Goal: Task Accomplishment & Management: Manage account settings

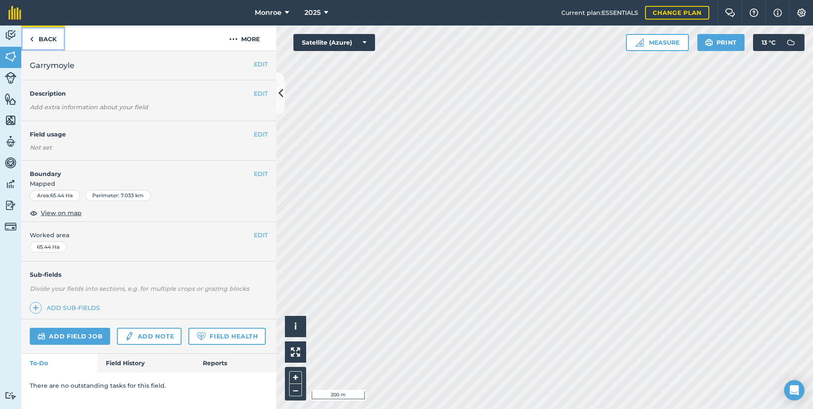
click at [52, 43] on link "Back" at bounding box center [43, 38] width 44 height 25
click at [58, 42] on link "Back" at bounding box center [43, 38] width 44 height 25
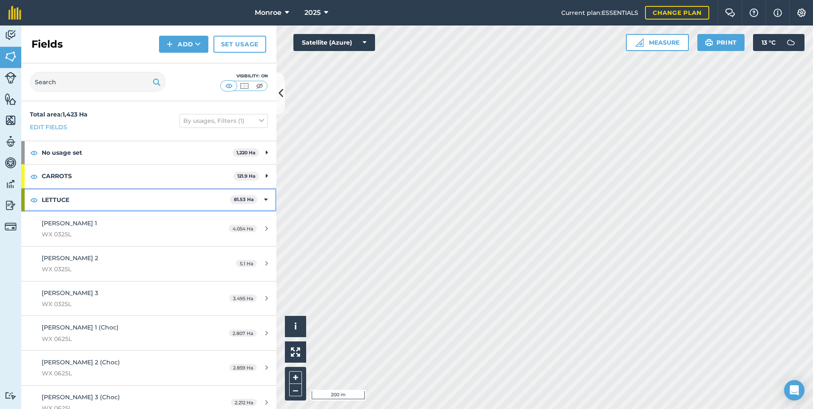
click at [264, 196] on icon at bounding box center [266, 199] width 4 height 9
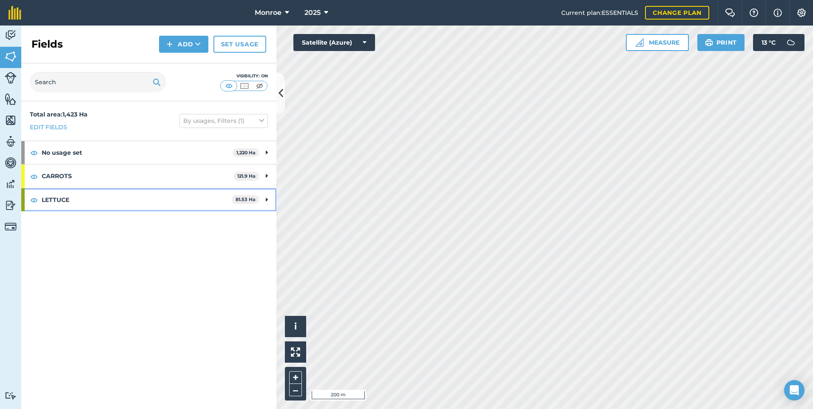
click at [263, 199] on div "LETTUCE 81.53 Ha" at bounding box center [148, 199] width 255 height 23
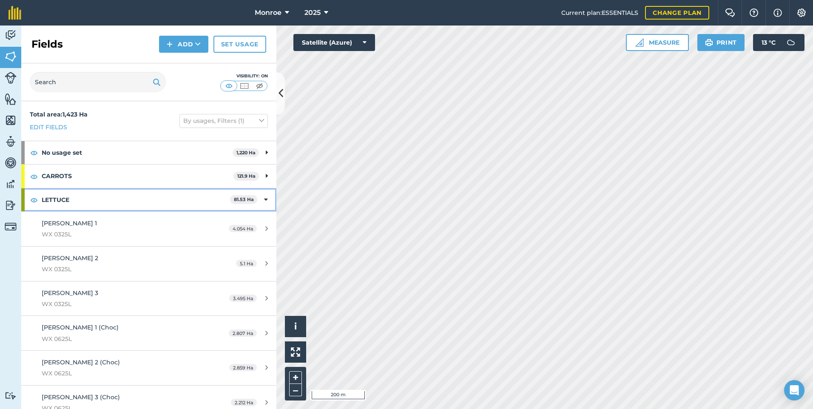
click at [263, 199] on div "LETTUCE 81.53 Ha" at bounding box center [148, 199] width 255 height 23
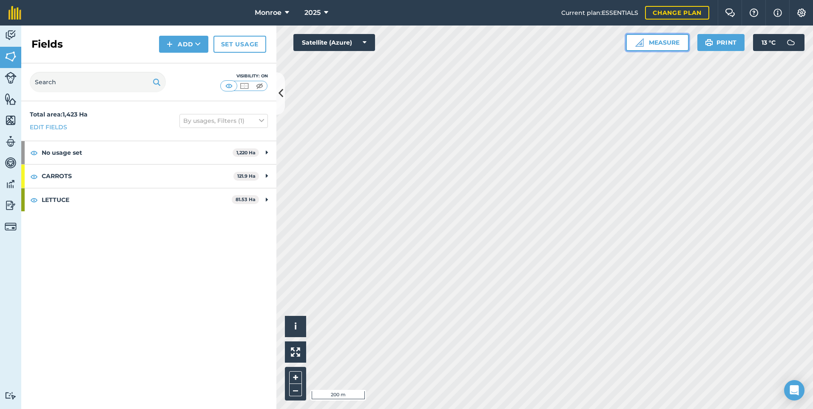
click at [653, 41] on button "Measure" at bounding box center [657, 42] width 63 height 17
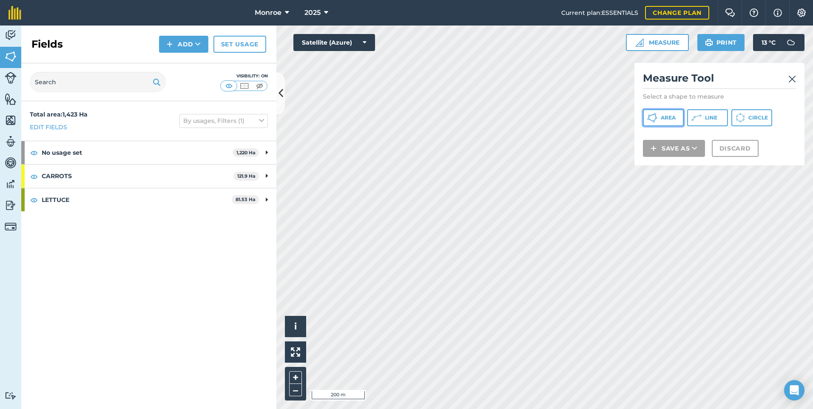
click at [661, 115] on span "Area" at bounding box center [668, 117] width 15 height 7
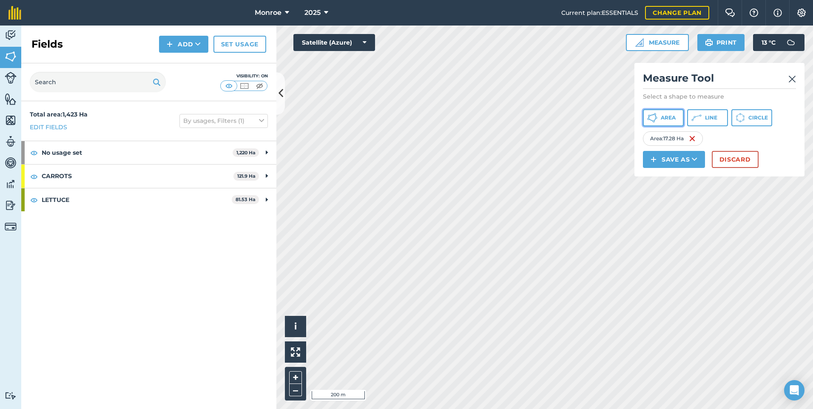
click at [667, 117] on span "Area" at bounding box center [668, 117] width 15 height 7
click at [727, 159] on button "Discard" at bounding box center [735, 159] width 47 height 17
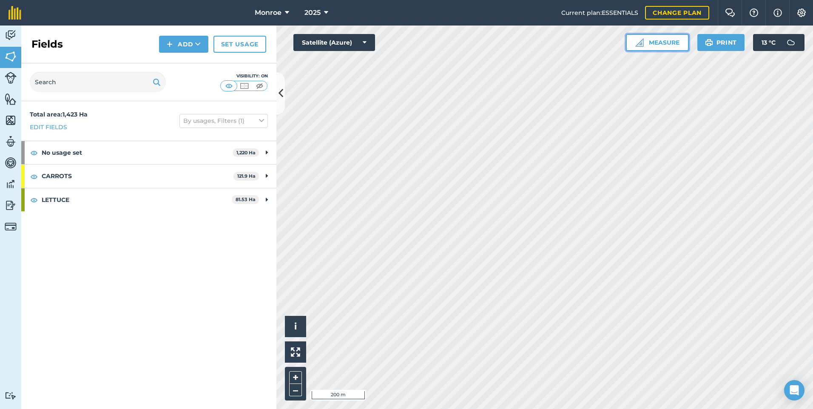
click at [653, 46] on button "Measure" at bounding box center [657, 42] width 63 height 17
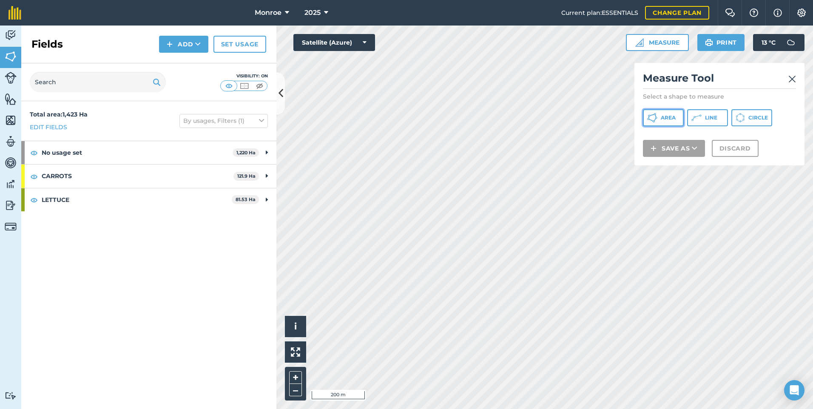
click at [669, 112] on button "Area" at bounding box center [663, 117] width 41 height 17
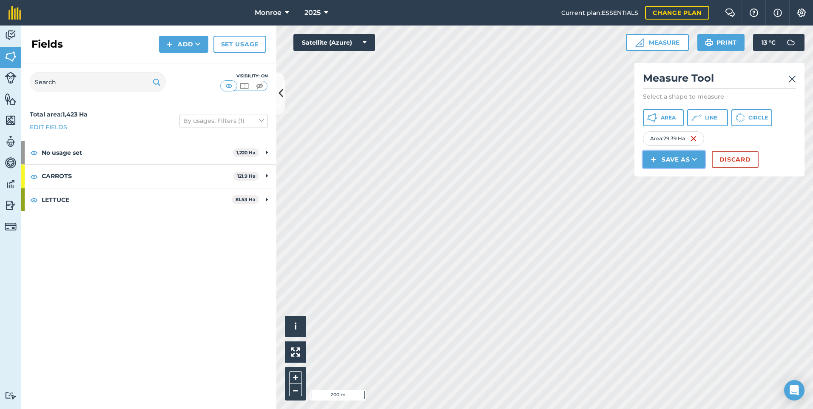
click at [672, 160] on button "Save as" at bounding box center [674, 159] width 62 height 17
click at [670, 181] on link "Field" at bounding box center [674, 178] width 60 height 19
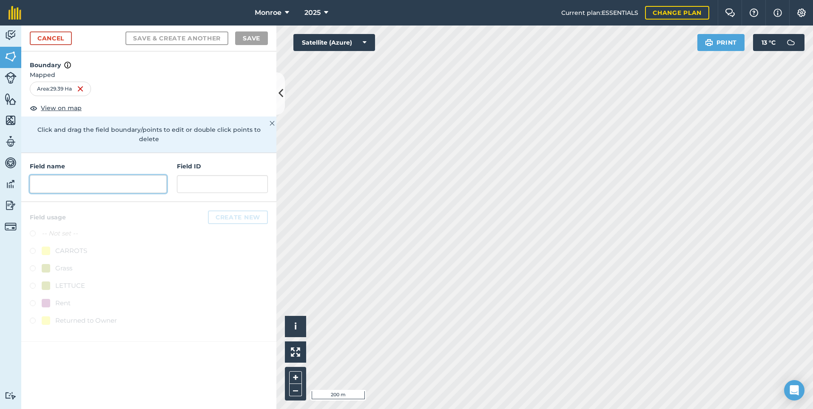
click at [74, 175] on input "text" at bounding box center [98, 184] width 137 height 18
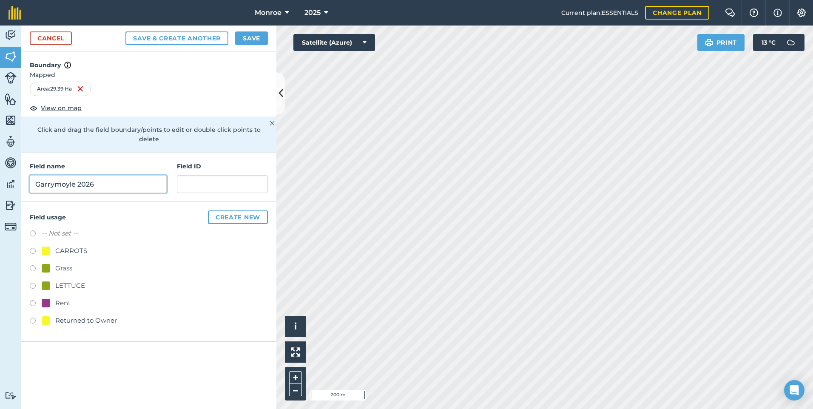
type input "Garrymoyle 2026"
click at [242, 211] on button "Create new" at bounding box center [238, 218] width 60 height 14
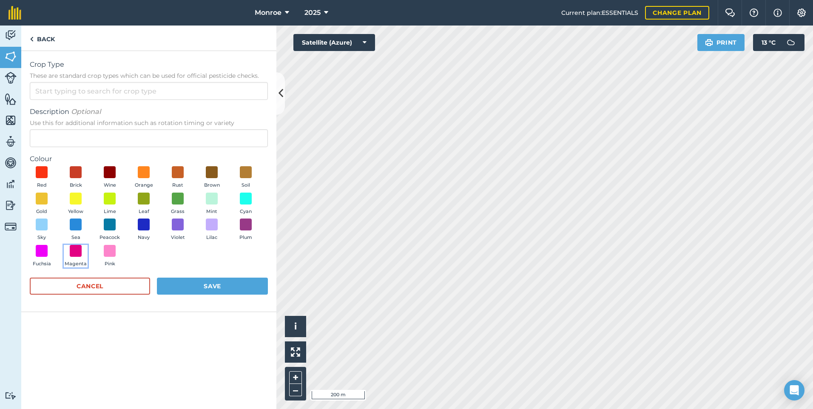
click at [67, 253] on button "Magenta" at bounding box center [76, 256] width 24 height 23
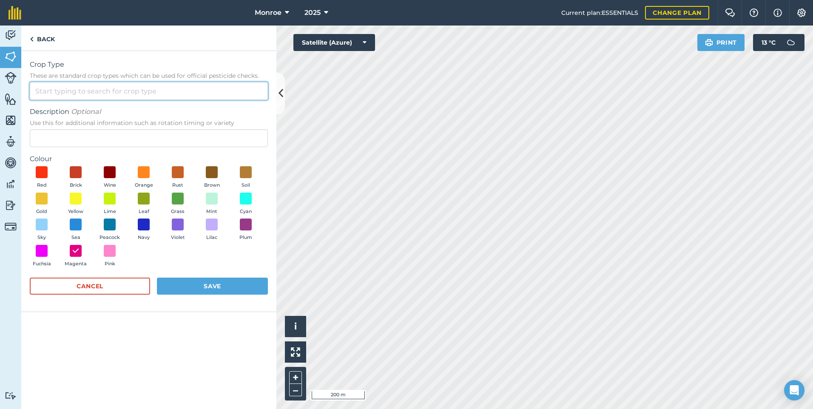
click at [91, 96] on input "Crop Type These are standard crop types which can be used for official pesticid…" at bounding box center [149, 91] width 238 height 18
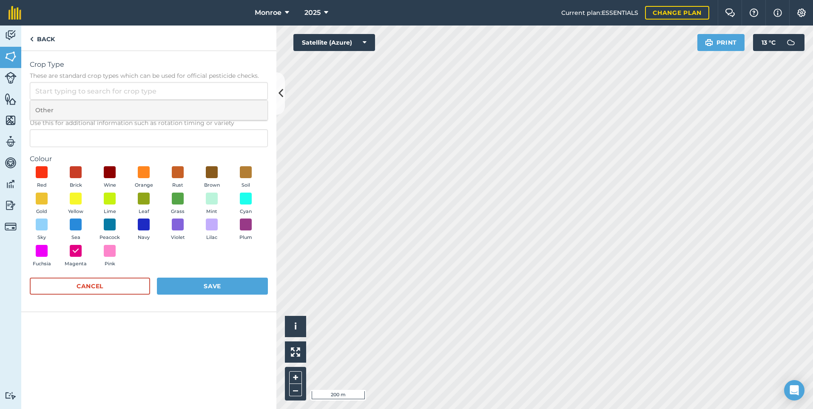
click at [83, 108] on li "Other" at bounding box center [148, 110] width 237 height 20
type input "Other"
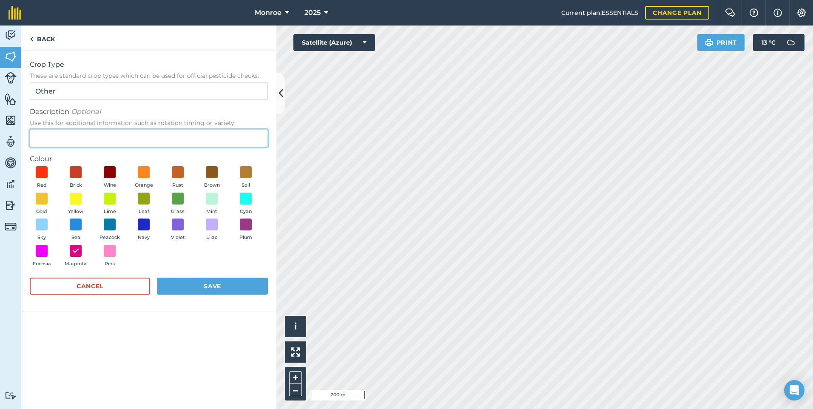
click at [68, 137] on input "Description Optional Use this for additional information such as rotation timin…" at bounding box center [149, 138] width 238 height 18
type input "2026"
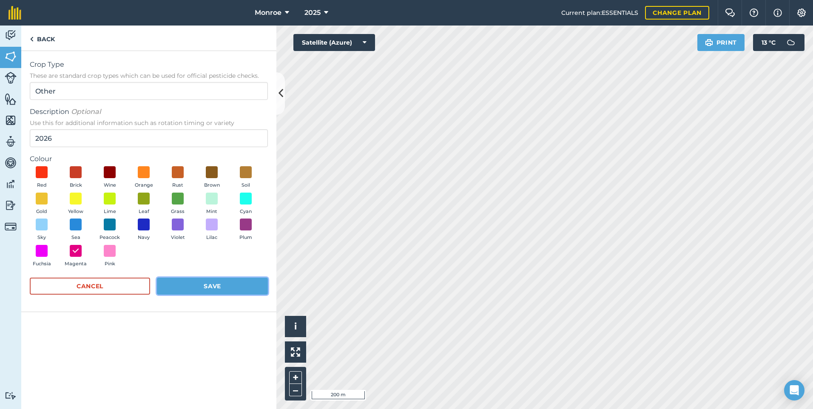
click at [249, 291] on button "Save" at bounding box center [212, 286] width 111 height 17
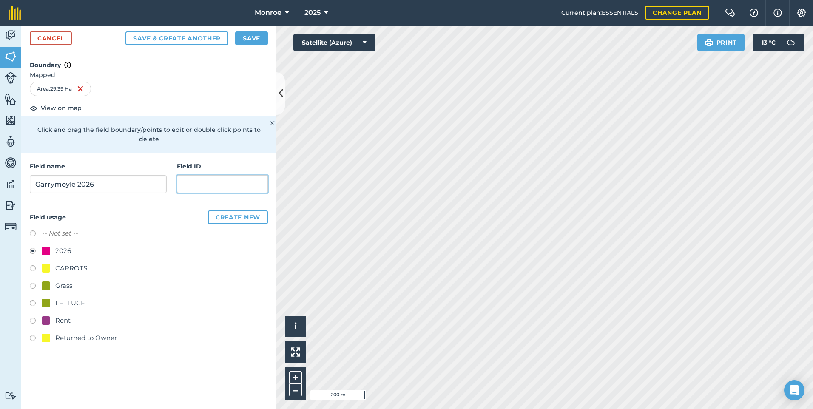
click at [228, 175] on input "text" at bounding box center [222, 184] width 91 height 18
type input "WX0126"
click at [237, 211] on button "Create new" at bounding box center [238, 218] width 60 height 14
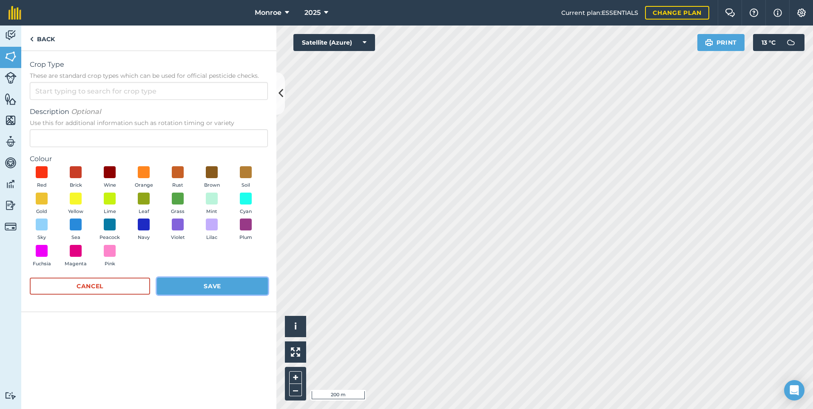
click at [192, 288] on button "Save" at bounding box center [212, 286] width 111 height 17
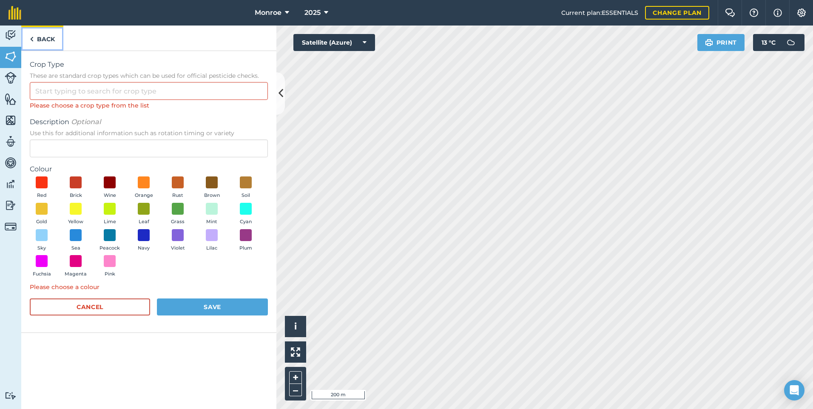
click at [43, 40] on link "Back" at bounding box center [42, 38] width 42 height 25
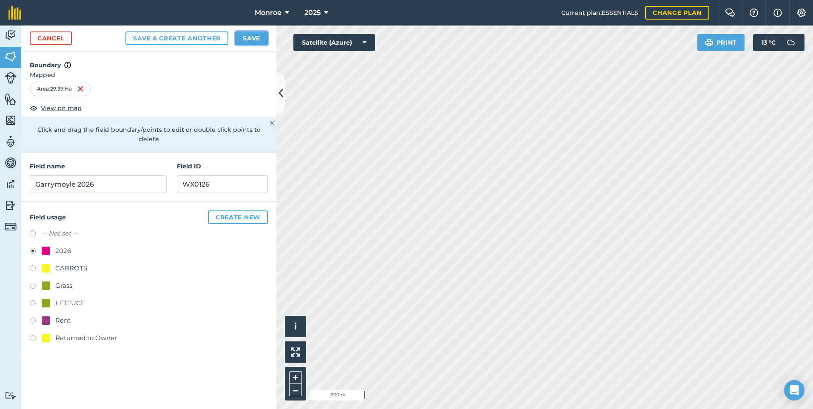
click at [248, 32] on button "Save" at bounding box center [251, 38] width 33 height 14
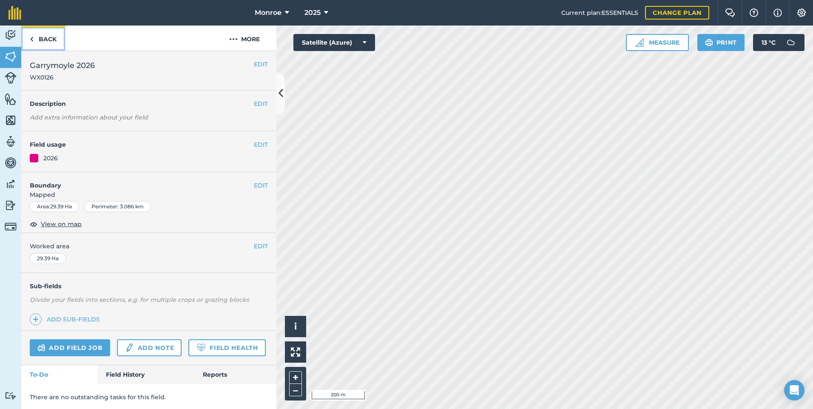
click at [41, 37] on link "Back" at bounding box center [43, 38] width 44 height 25
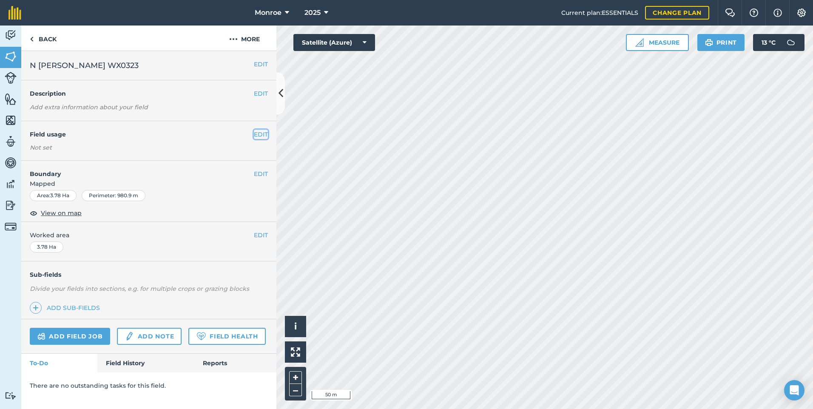
click at [254, 131] on button "EDIT" at bounding box center [261, 134] width 14 height 9
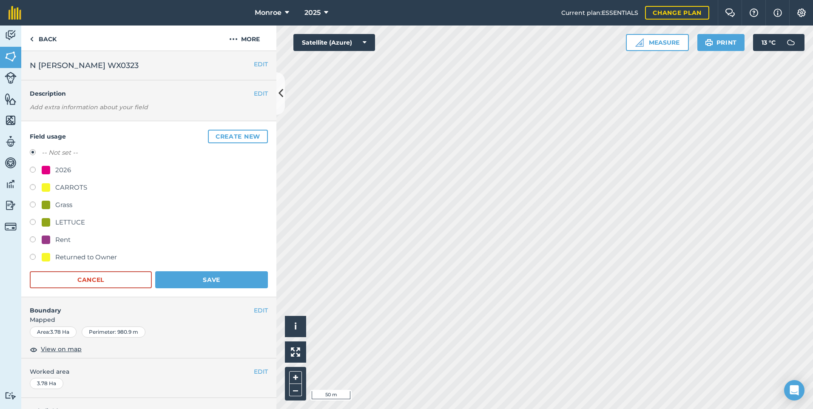
click at [30, 171] on label at bounding box center [36, 171] width 12 height 9
radio input "true"
radio input "false"
click at [183, 277] on button "Save" at bounding box center [211, 279] width 113 height 17
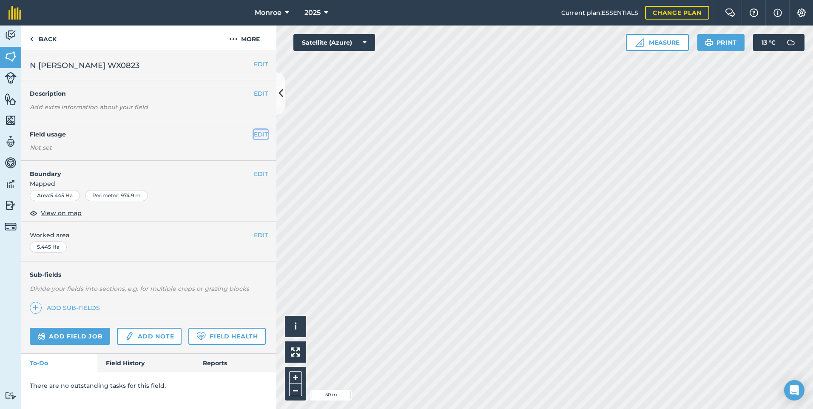
click at [261, 133] on button "EDIT" at bounding box center [261, 134] width 14 height 9
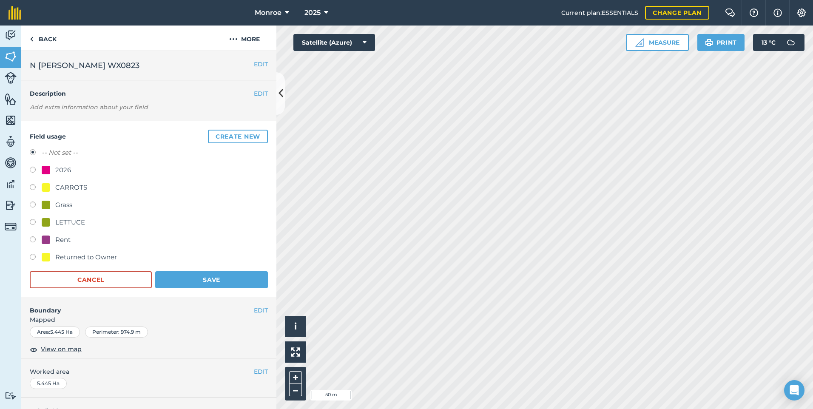
click at [26, 170] on div "Field usage Create new -- Not set -- 2026 CARROTS Grass LETTUCE Rent Returned t…" at bounding box center [148, 209] width 255 height 176
click at [36, 172] on label at bounding box center [36, 171] width 12 height 9
radio input "true"
radio input "false"
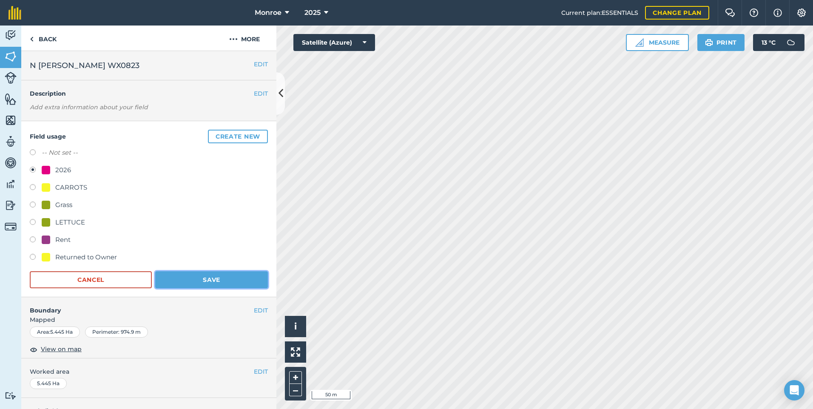
click at [199, 286] on button "Save" at bounding box center [211, 279] width 113 height 17
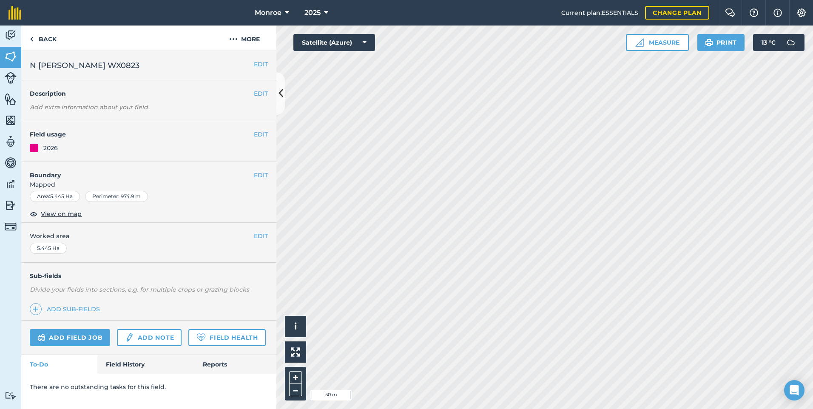
click at [200, 277] on h4 "Sub-fields" at bounding box center [148, 275] width 255 height 9
click at [261, 134] on button "EDIT" at bounding box center [261, 134] width 14 height 9
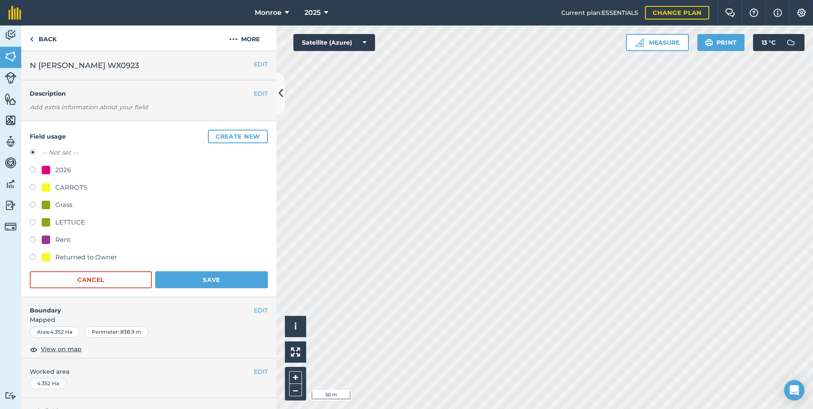
click at [30, 165] on div "2026" at bounding box center [149, 171] width 238 height 12
click at [33, 167] on label at bounding box center [36, 171] width 12 height 9
radio input "true"
radio input "false"
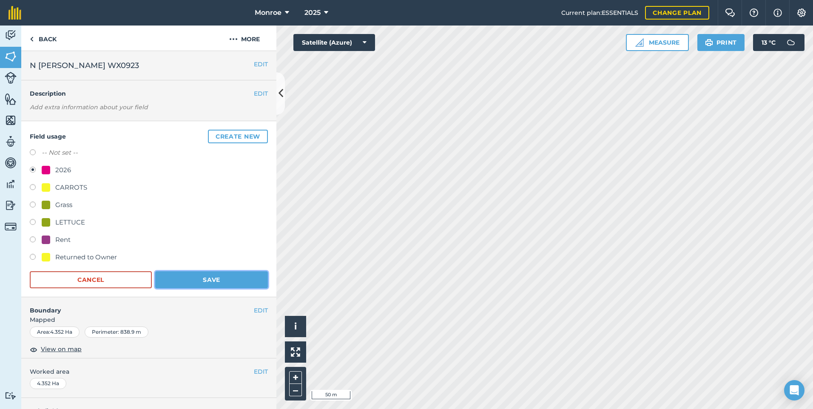
click at [192, 280] on button "Save" at bounding box center [211, 279] width 113 height 17
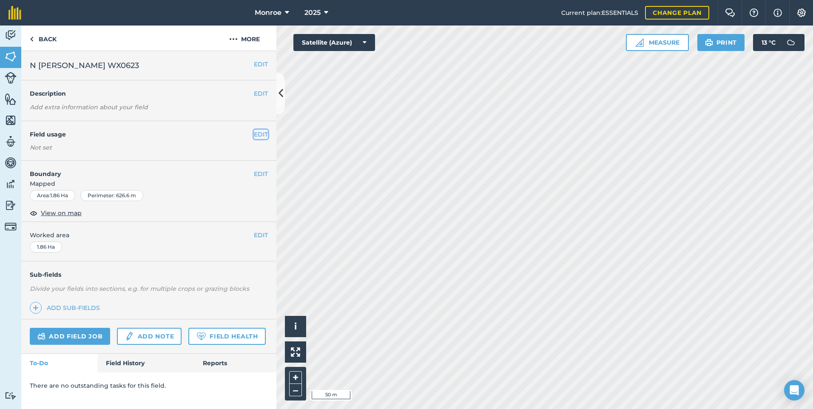
click at [264, 138] on button "EDIT" at bounding box center [261, 134] width 14 height 9
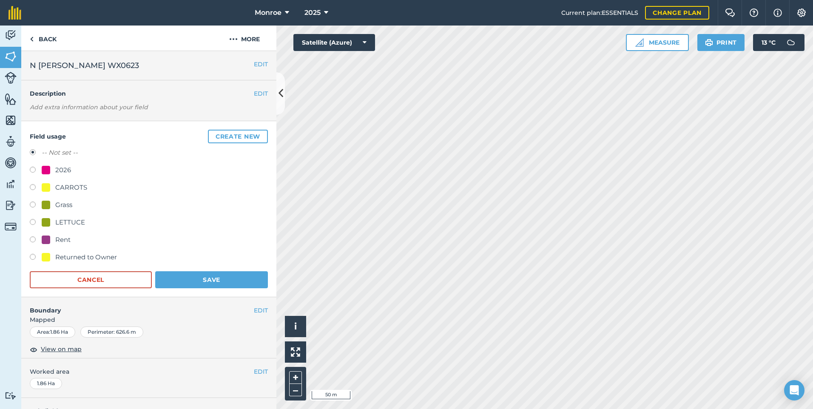
click at [40, 174] on label at bounding box center [36, 171] width 12 height 9
radio input "true"
radio input "false"
click at [222, 280] on button "Save" at bounding box center [211, 279] width 113 height 17
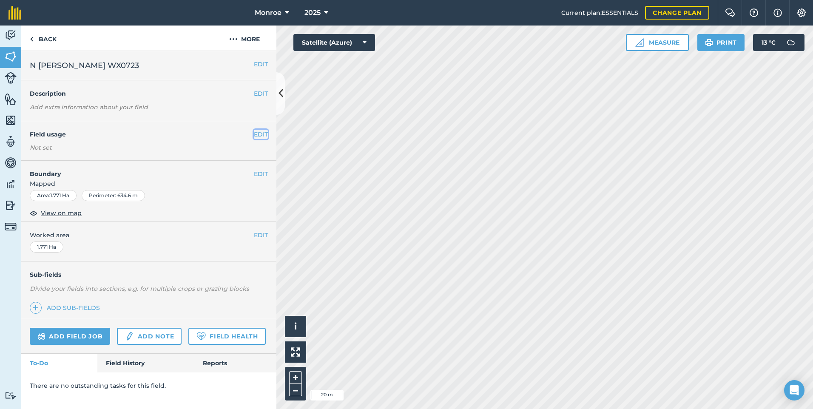
click at [265, 137] on button "EDIT" at bounding box center [261, 134] width 14 height 9
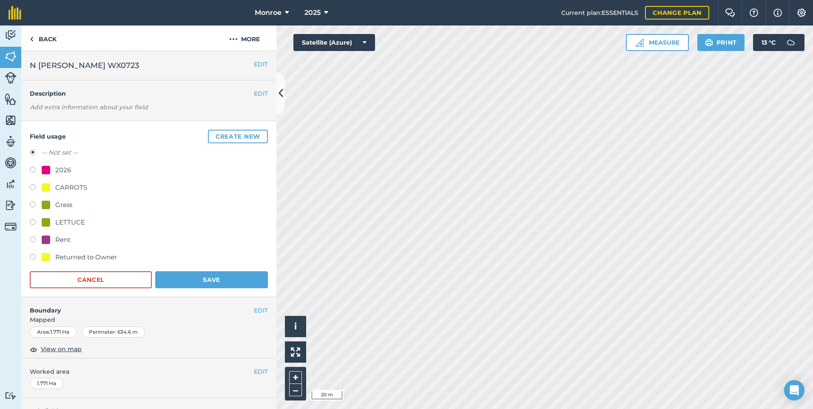
click at [43, 169] on div at bounding box center [46, 170] width 9 height 9
radio input "true"
radio input "false"
click at [181, 277] on button "Save" at bounding box center [211, 279] width 113 height 17
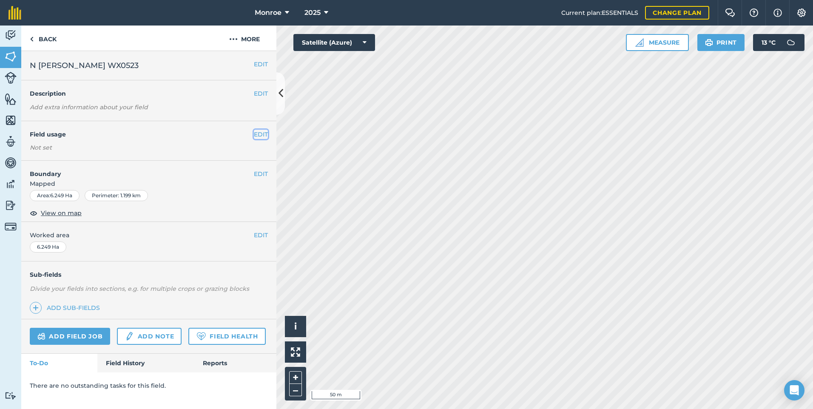
click at [260, 137] on button "EDIT" at bounding box center [261, 134] width 14 height 9
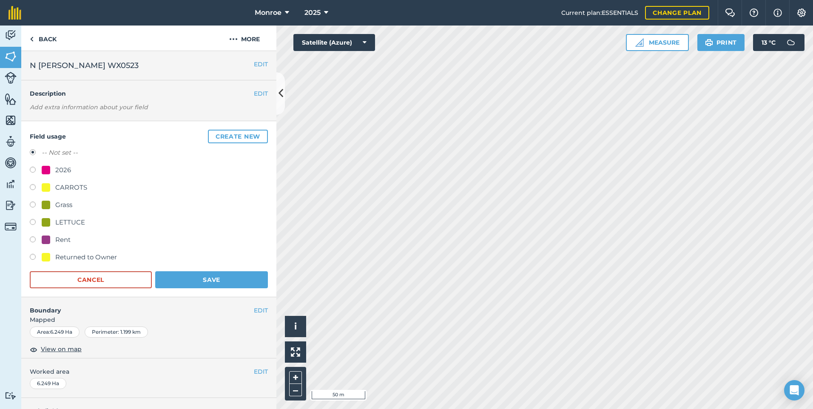
click at [31, 167] on label at bounding box center [36, 171] width 12 height 9
radio input "true"
radio input "false"
click at [197, 284] on button "Save" at bounding box center [211, 279] width 113 height 17
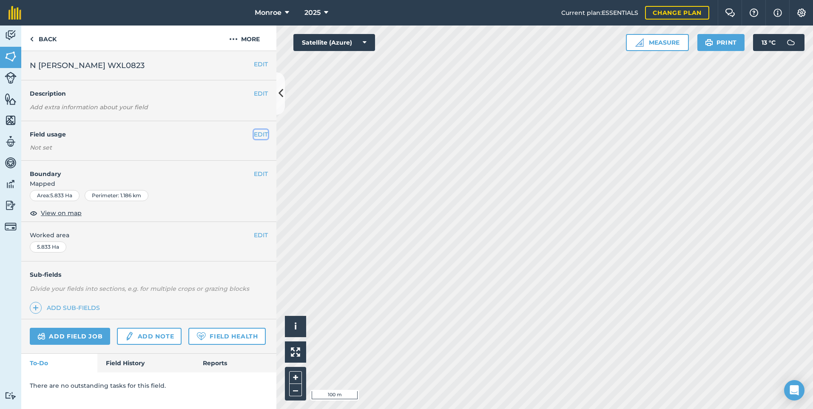
click at [259, 135] on button "EDIT" at bounding box center [261, 134] width 14 height 9
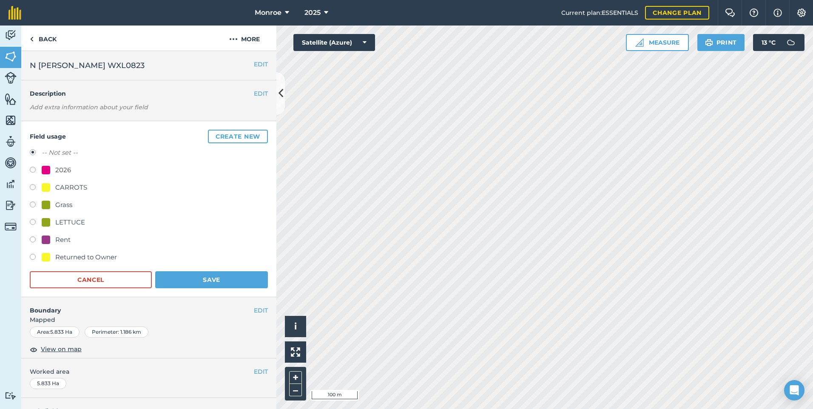
click at [34, 174] on label at bounding box center [36, 171] width 12 height 9
radio input "true"
radio input "false"
click at [211, 276] on button "Save" at bounding box center [211, 279] width 113 height 17
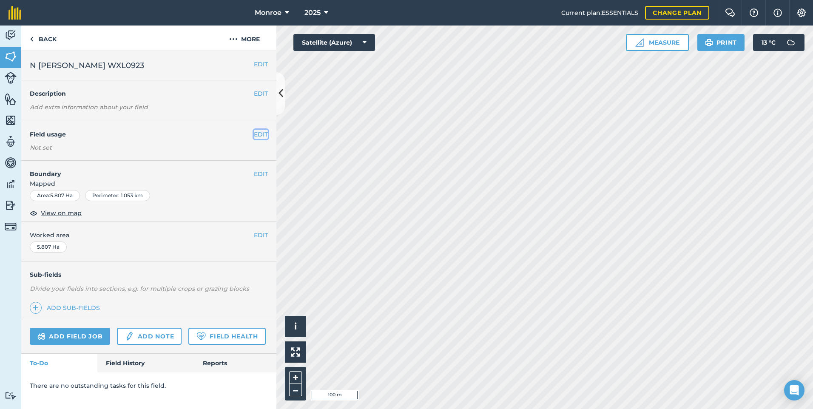
click at [257, 135] on button "EDIT" at bounding box center [261, 134] width 14 height 9
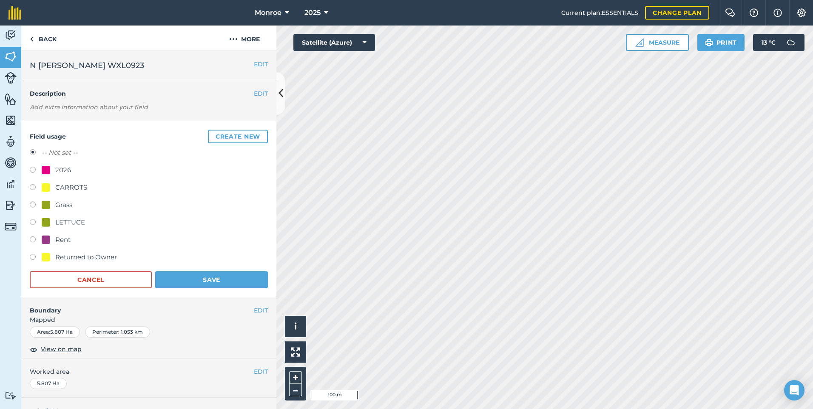
click at [30, 170] on label at bounding box center [36, 171] width 12 height 9
radio input "true"
radio input "false"
click at [194, 281] on button "Save" at bounding box center [211, 279] width 113 height 17
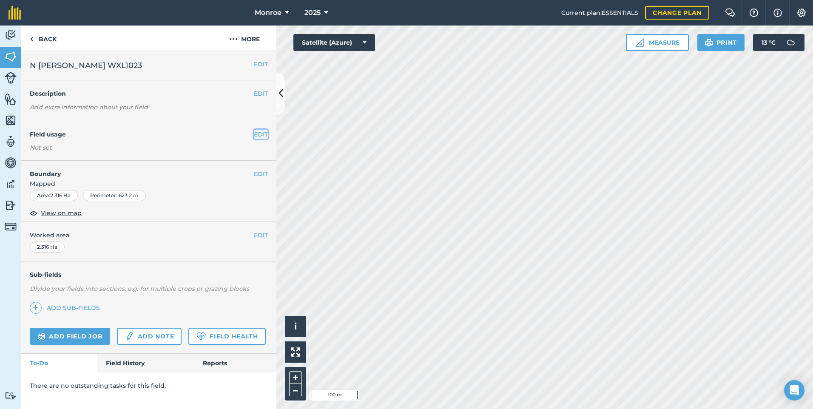
click at [267, 134] on button "EDIT" at bounding box center [261, 134] width 14 height 9
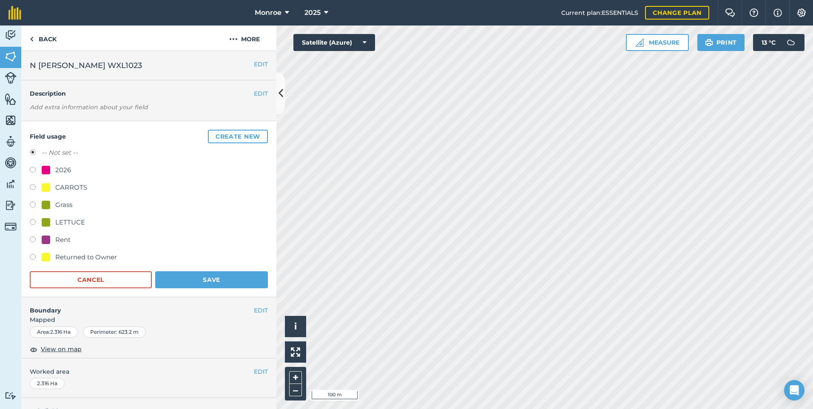
click at [43, 168] on div at bounding box center [46, 170] width 9 height 9
radio input "true"
radio input "false"
click at [202, 274] on button "Save" at bounding box center [211, 279] width 113 height 17
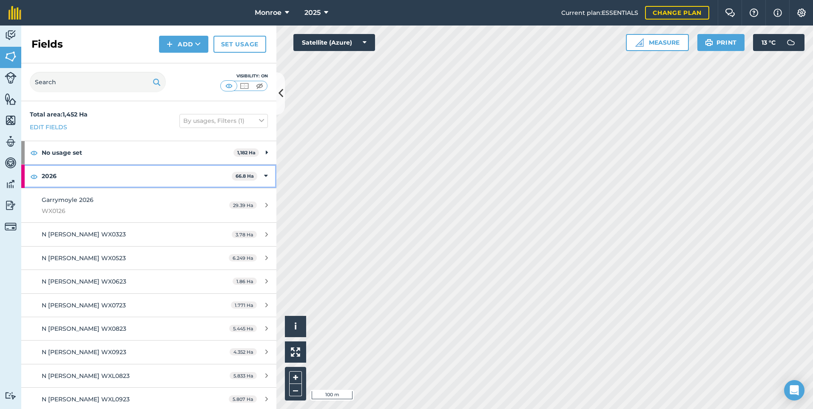
click at [264, 172] on icon at bounding box center [266, 175] width 4 height 9
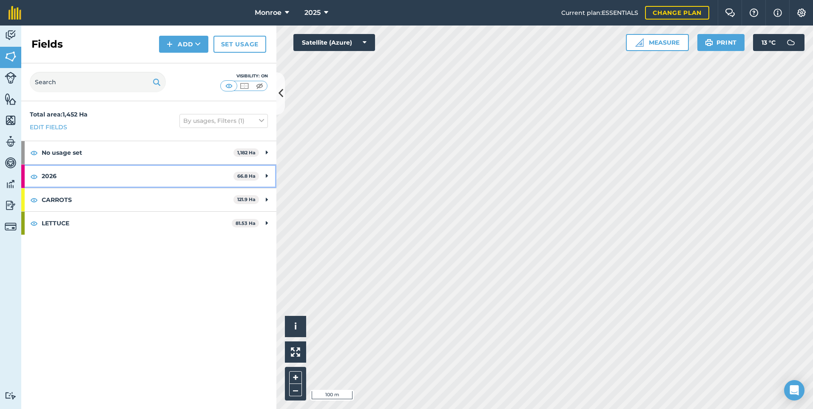
click at [259, 172] on div "2026 66.8 Ha" at bounding box center [148, 176] width 255 height 23
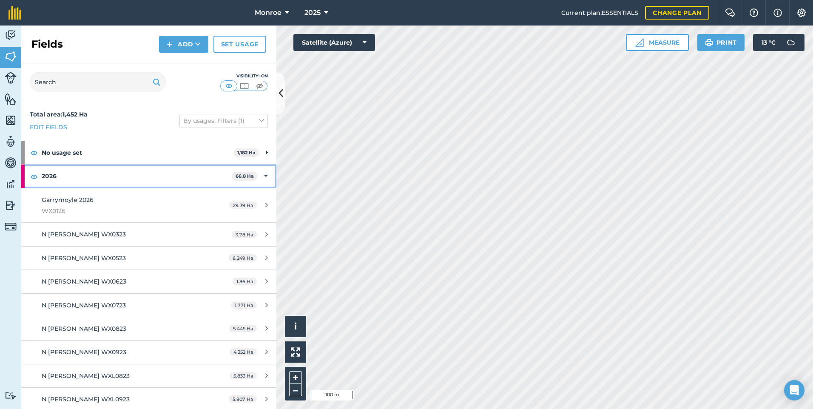
click at [264, 172] on icon at bounding box center [266, 175] width 4 height 9
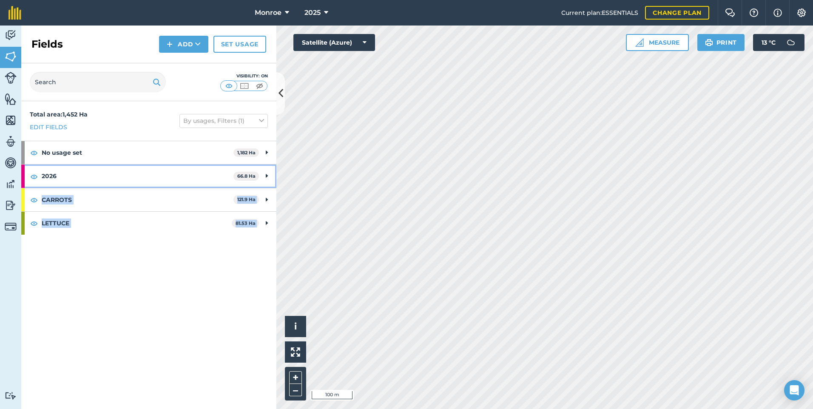
click at [313, 228] on div "Activity Fields Livestock Features Maps Team Vehicles Data Reporting Billing Tu…" at bounding box center [406, 218] width 813 height 384
click at [245, 276] on div "Total area : 1,452 Ha Edit fields By usages, Filters (1) No usage set 1,182 Ha …" at bounding box center [148, 255] width 255 height 308
click at [225, 165] on strong "2026" at bounding box center [138, 176] width 192 height 23
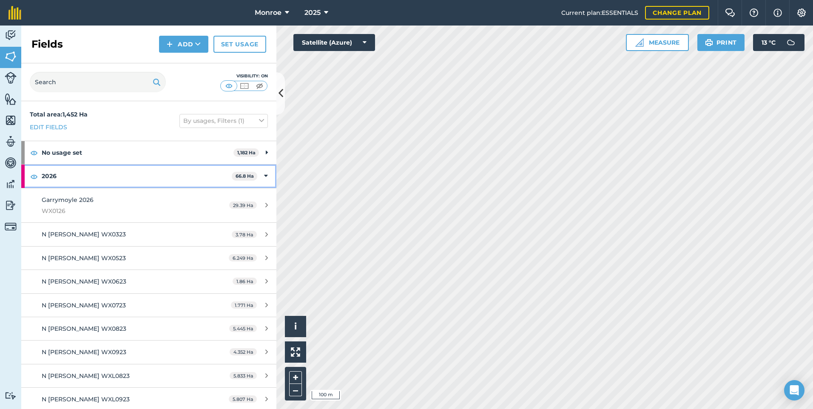
click at [232, 180] on span "66.8 Ha" at bounding box center [245, 176] width 26 height 9
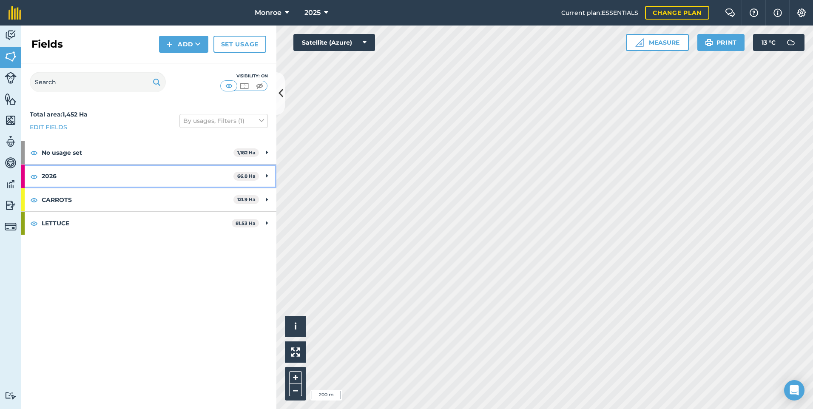
click at [221, 178] on strong "2026" at bounding box center [138, 176] width 192 height 23
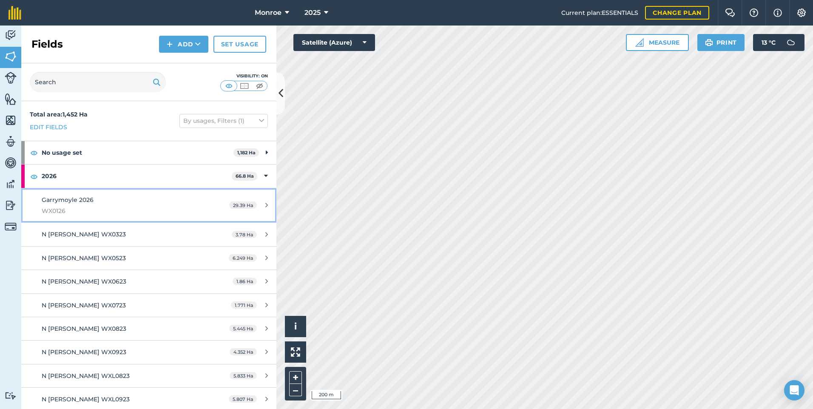
click at [140, 202] on div "Garrymoyle 2026 WX0126" at bounding box center [122, 205] width 160 height 21
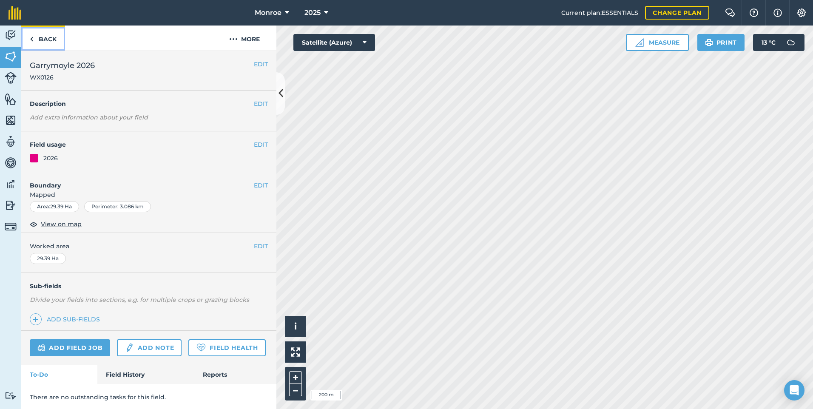
click at [49, 42] on link "Back" at bounding box center [43, 38] width 44 height 25
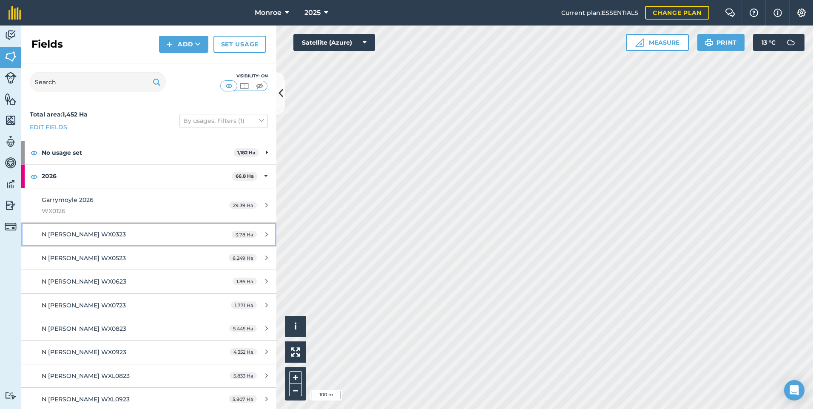
click at [179, 236] on div "N [PERSON_NAME] WX0323" at bounding box center [122, 234] width 160 height 9
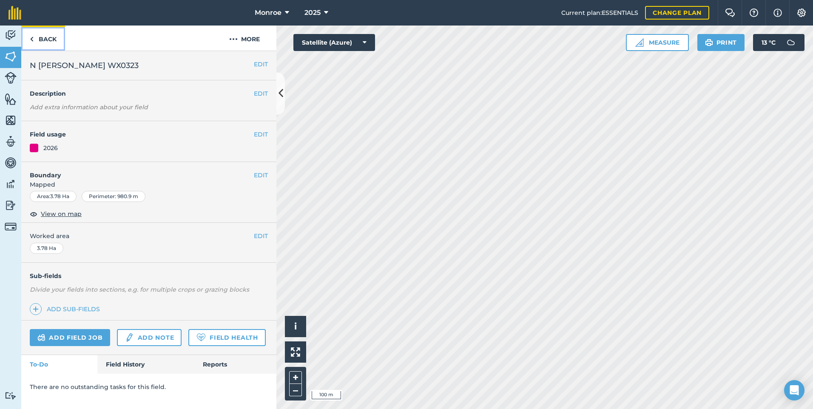
click at [47, 31] on link "Back" at bounding box center [43, 38] width 44 height 25
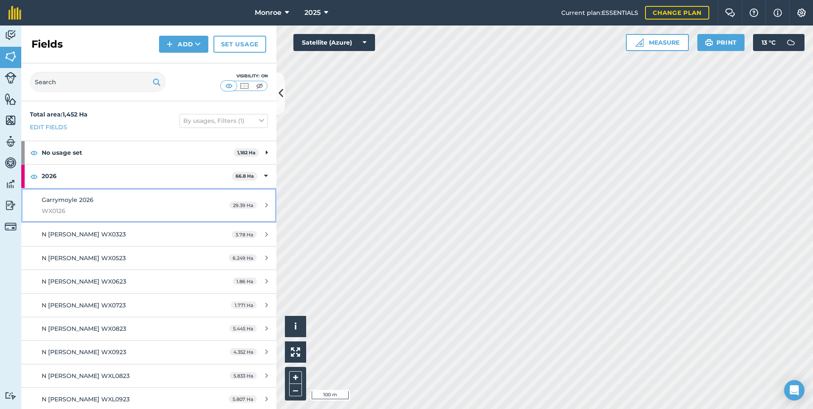
click at [82, 194] on link "Garrymoyle 2026 WX0126 29.39 Ha" at bounding box center [148, 205] width 255 height 34
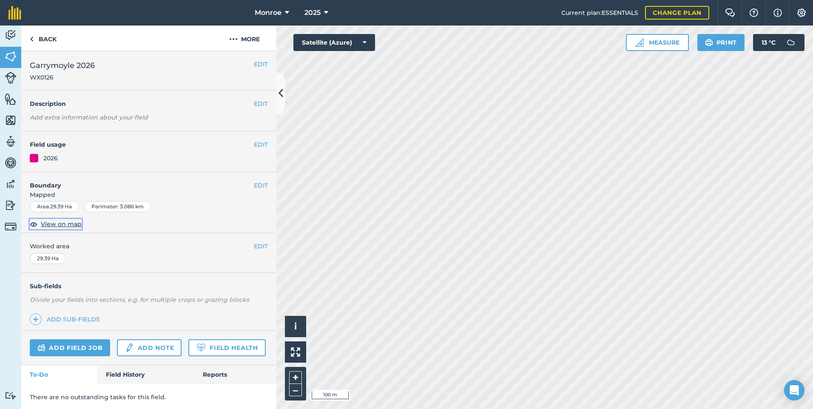
click at [46, 227] on span "View on map" at bounding box center [61, 224] width 41 height 9
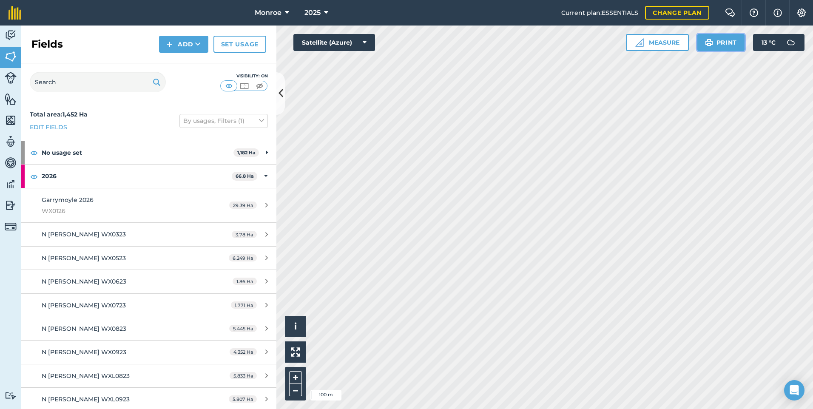
click at [706, 41] on img at bounding box center [709, 42] width 8 height 10
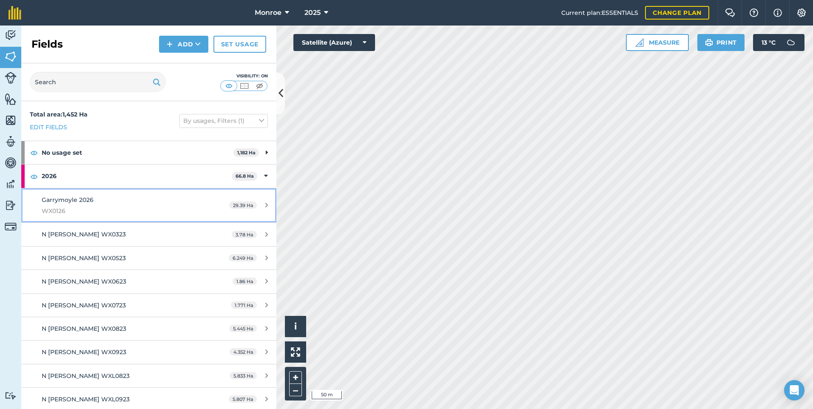
click at [109, 194] on link "Garrymoyle 2026 WX0126 29.39 Ha" at bounding box center [148, 205] width 255 height 34
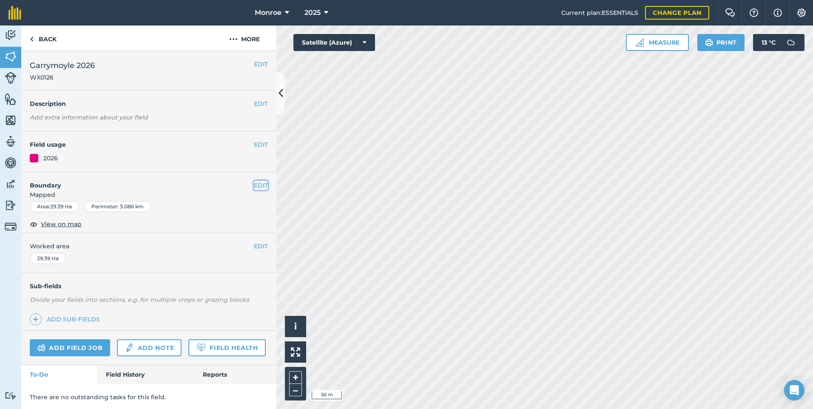
click at [259, 183] on button "EDIT" at bounding box center [261, 185] width 14 height 9
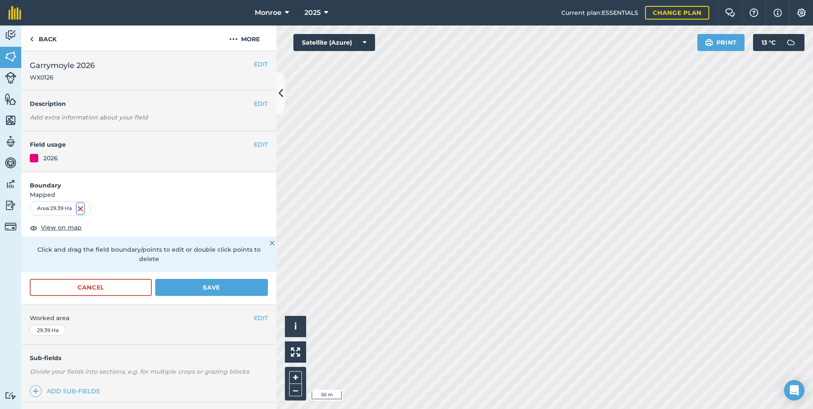
click at [79, 209] on img at bounding box center [80, 209] width 7 height 10
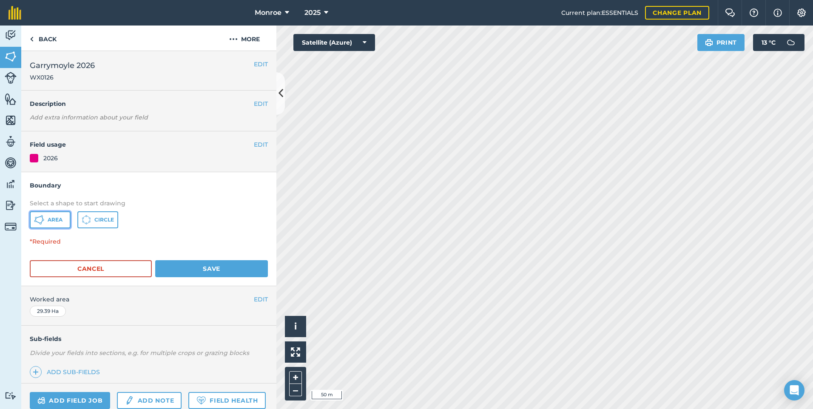
click at [60, 223] on span "Area" at bounding box center [55, 220] width 15 height 7
click at [88, 273] on button "Cancel" at bounding box center [91, 268] width 122 height 17
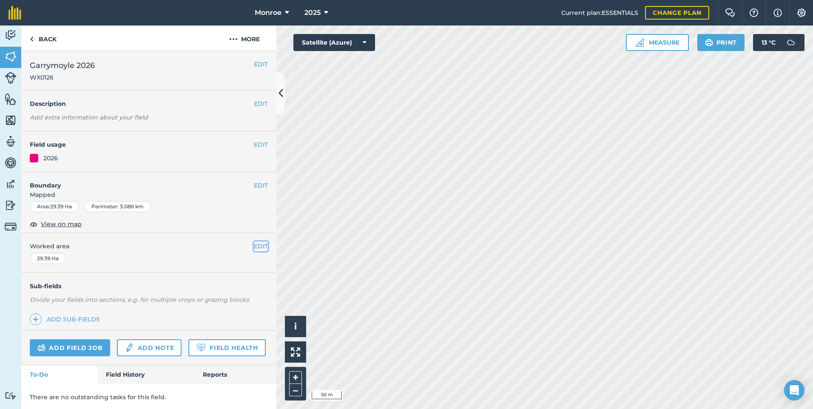
click at [254, 244] on button "EDIT" at bounding box center [261, 246] width 14 height 9
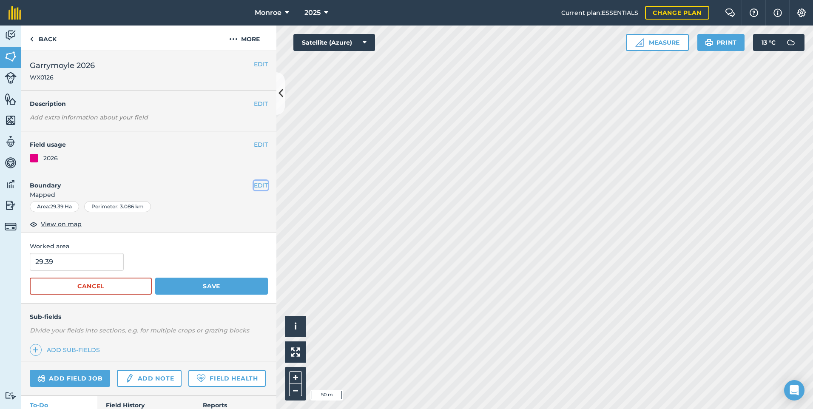
click at [257, 187] on button "EDIT" at bounding box center [261, 185] width 14 height 9
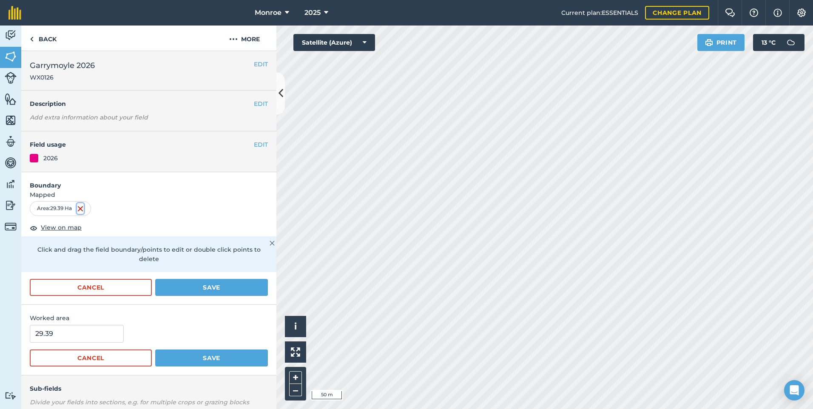
click at [80, 208] on img at bounding box center [80, 209] width 7 height 10
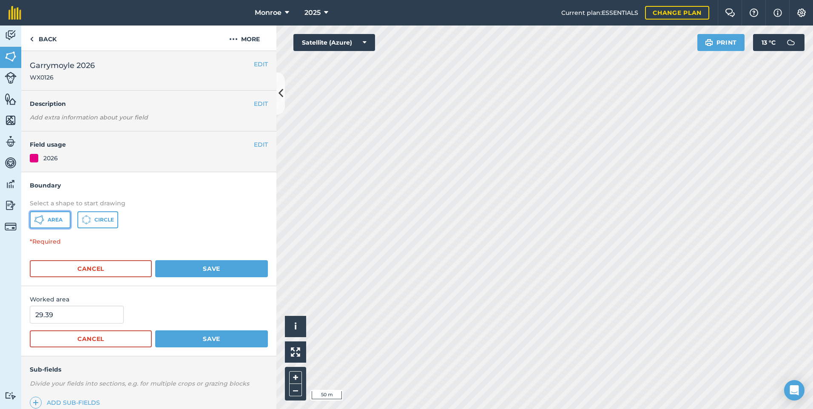
click at [63, 221] on span "Area" at bounding box center [55, 220] width 15 height 7
click at [134, 267] on button "Cancel" at bounding box center [91, 268] width 122 height 17
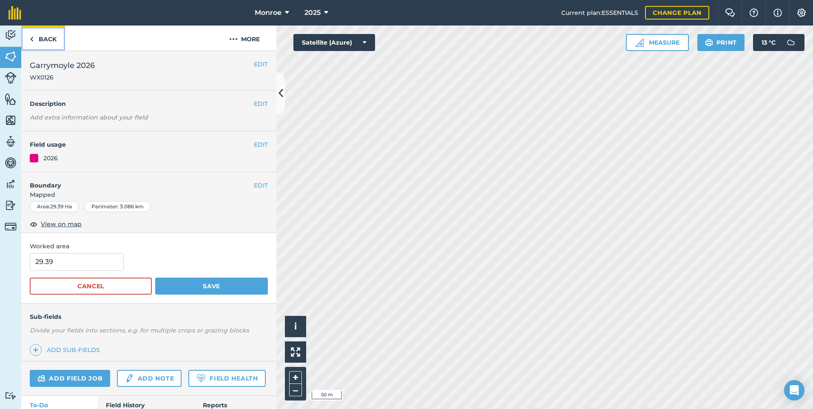
click at [54, 46] on link "Back" at bounding box center [43, 38] width 44 height 25
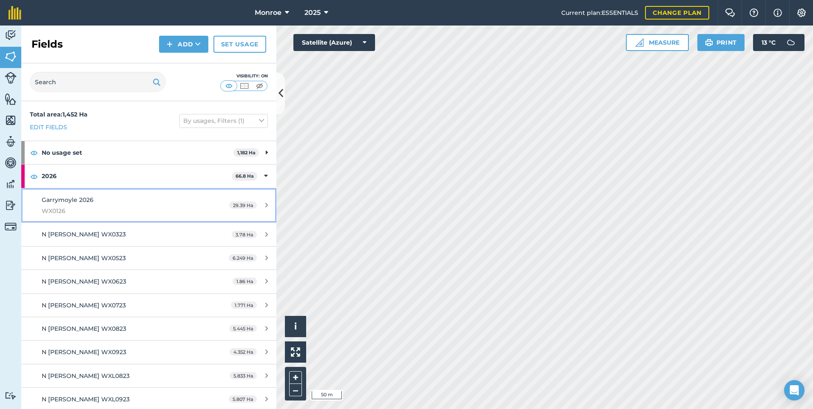
click at [254, 205] on div "29.39 Ha" at bounding box center [249, 205] width 56 height 7
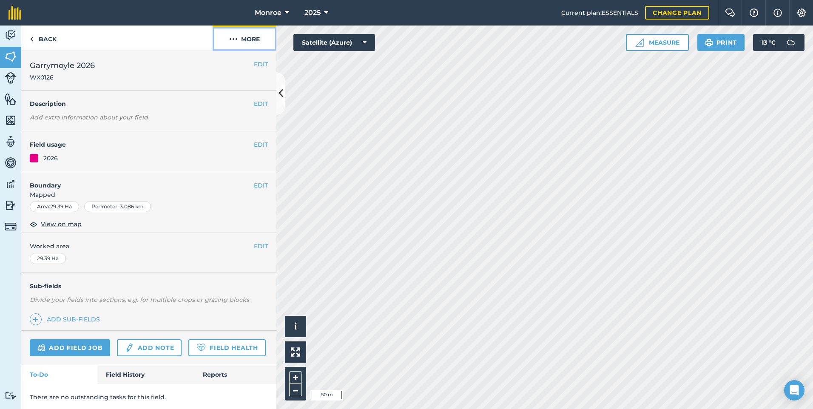
click at [255, 38] on button "More" at bounding box center [245, 38] width 64 height 25
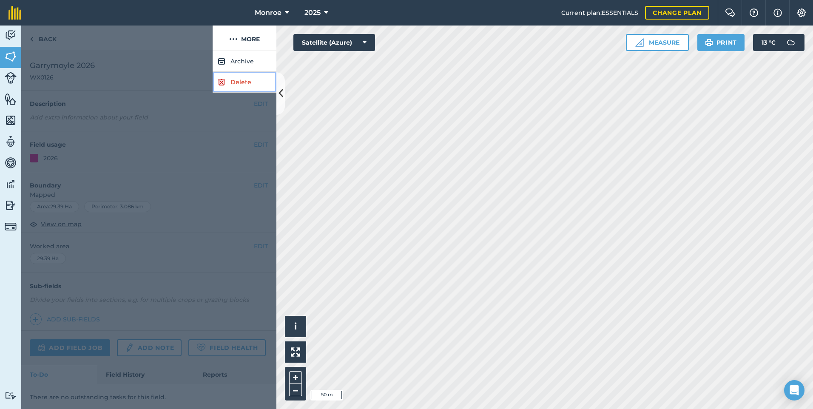
click at [252, 77] on link "Delete" at bounding box center [245, 82] width 64 height 21
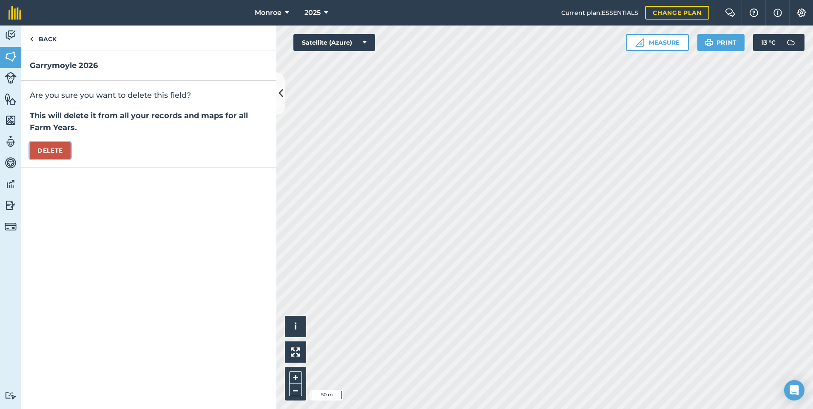
click at [42, 154] on button "Delete" at bounding box center [50, 150] width 41 height 17
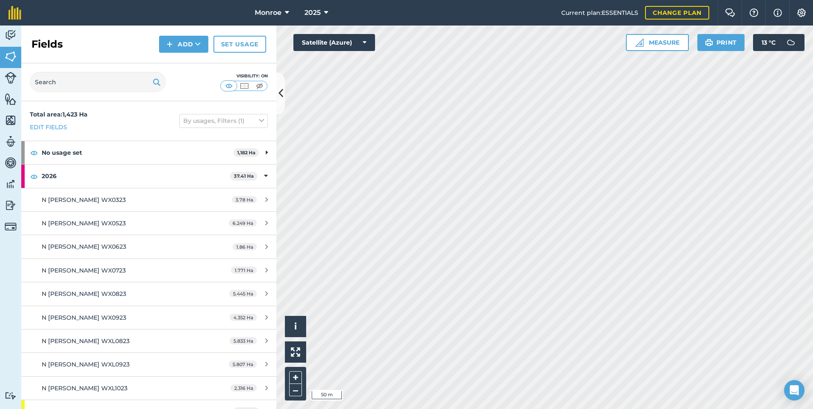
click at [321, 13] on div "Monroe 2025 Current plan : ESSENTIALS Change plan Farm Chat Help Info Settings …" at bounding box center [406, 204] width 813 height 409
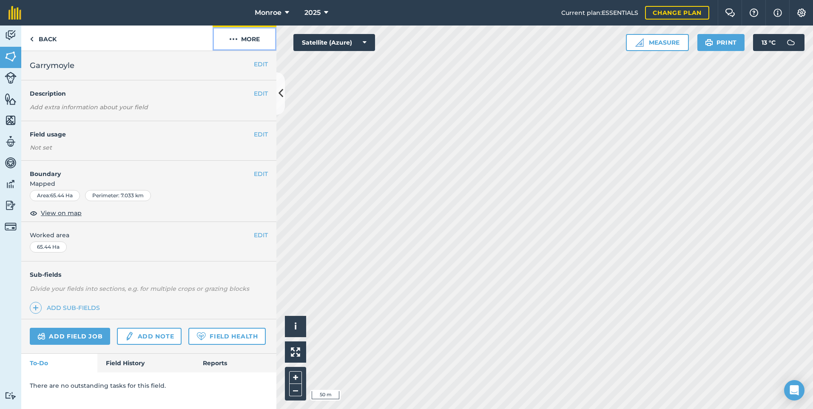
click at [250, 46] on button "More" at bounding box center [245, 38] width 64 height 25
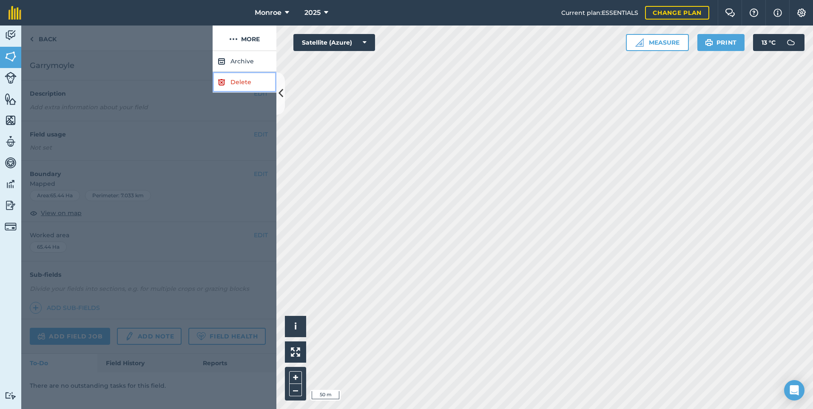
click at [246, 83] on link "Delete" at bounding box center [245, 82] width 64 height 21
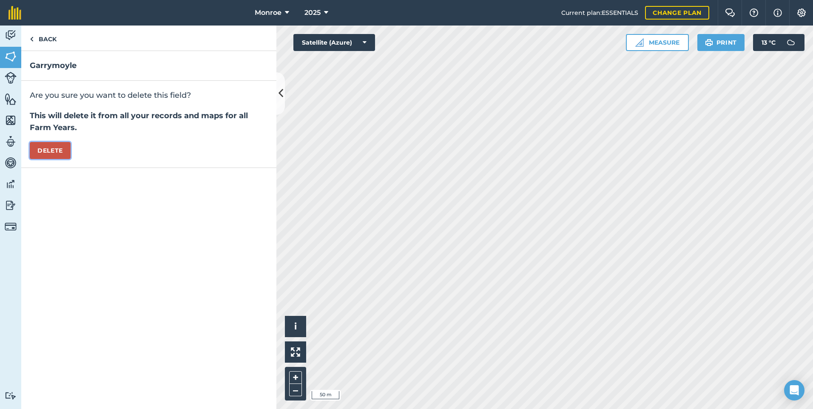
click at [46, 147] on button "Delete" at bounding box center [50, 150] width 41 height 17
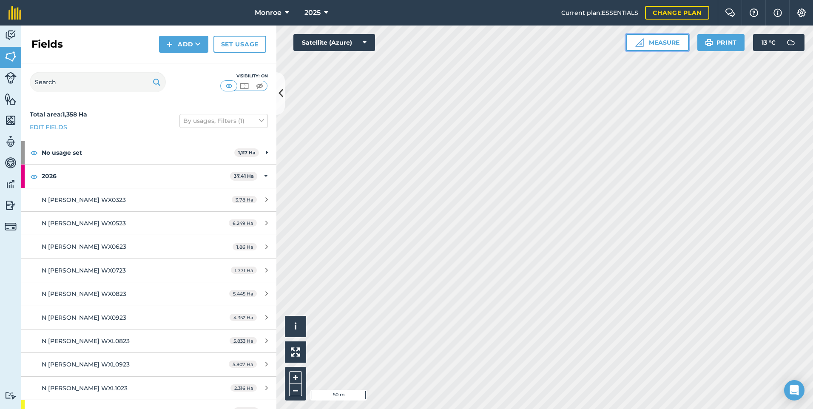
click at [653, 44] on button "Measure" at bounding box center [657, 42] width 63 height 17
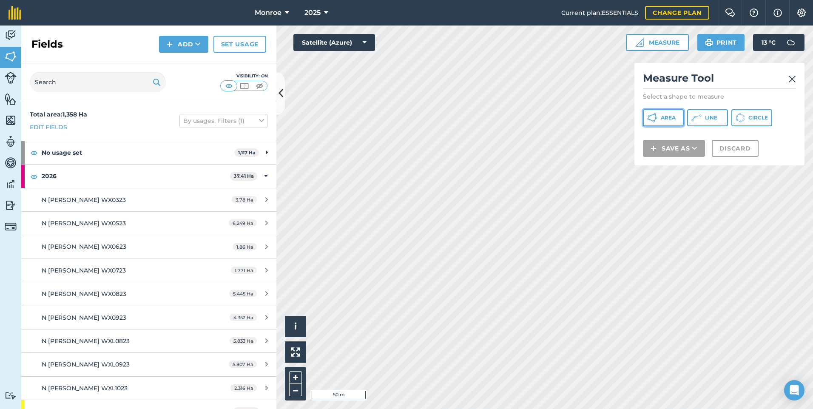
click at [669, 120] on span "Area" at bounding box center [668, 117] width 15 height 7
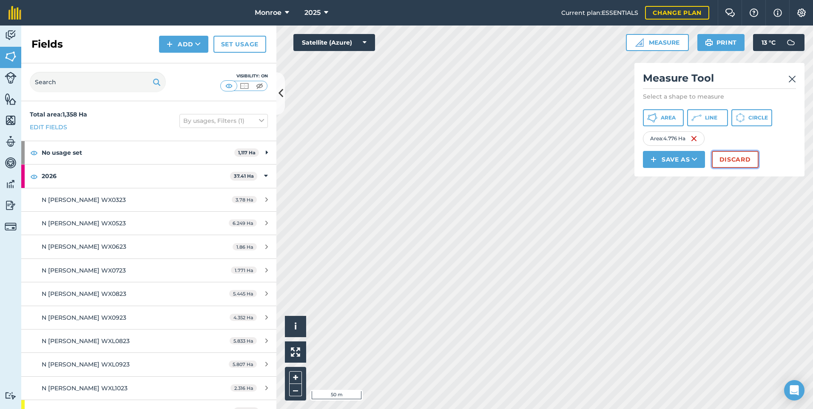
click at [728, 155] on button "Discard" at bounding box center [735, 159] width 47 height 17
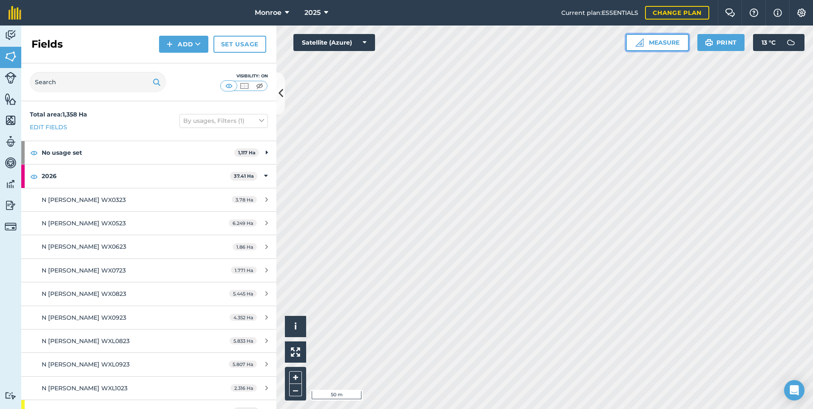
click at [640, 41] on img at bounding box center [640, 42] width 9 height 9
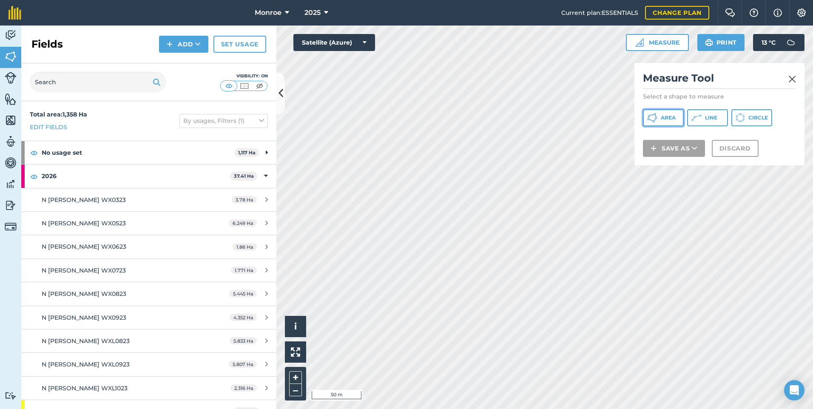
click at [665, 116] on span "Area" at bounding box center [668, 117] width 15 height 7
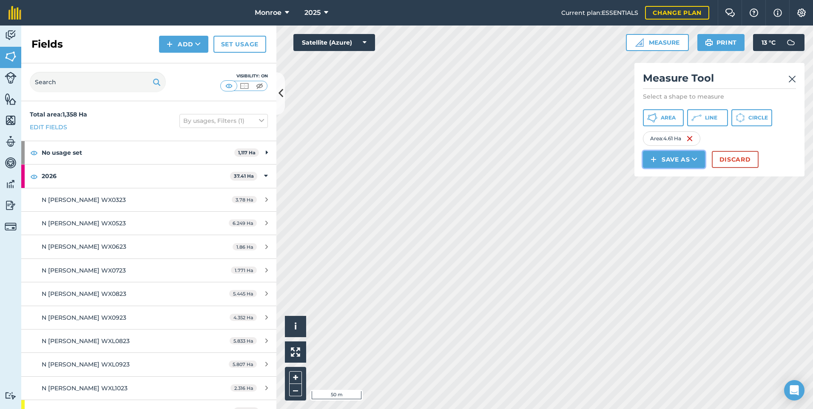
click at [663, 158] on button "Save as" at bounding box center [674, 159] width 62 height 17
click at [662, 180] on link "Field" at bounding box center [674, 178] width 60 height 19
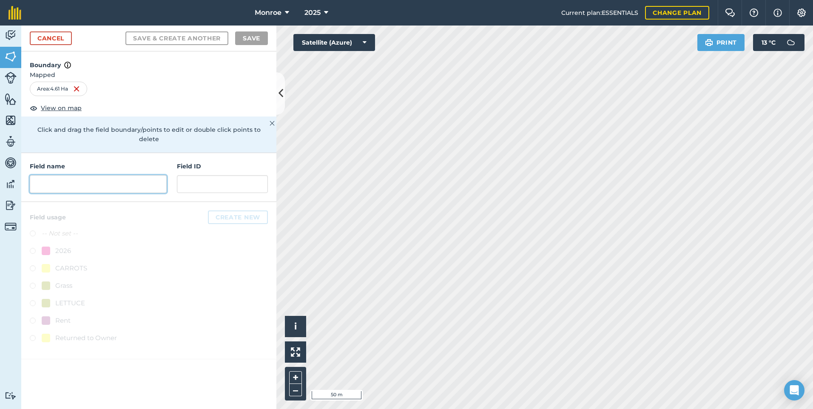
click at [110, 180] on input "text" at bounding box center [98, 184] width 137 height 18
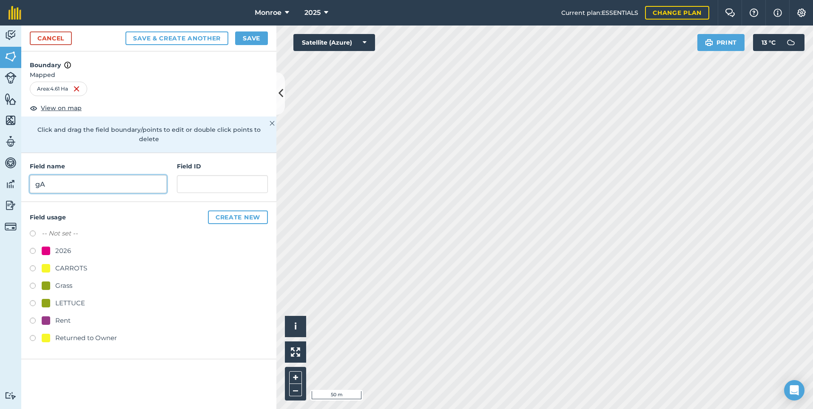
type input "g"
type input "Garrymoyle"
click at [203, 181] on input "text" at bounding box center [222, 184] width 91 height 18
type input "WX0126"
click at [34, 248] on label at bounding box center [36, 252] width 12 height 9
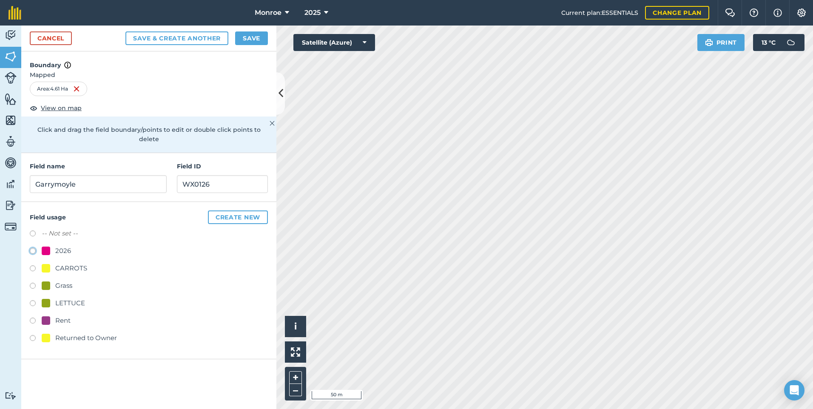
radio input "true"
click at [247, 34] on button "Save" at bounding box center [251, 38] width 33 height 14
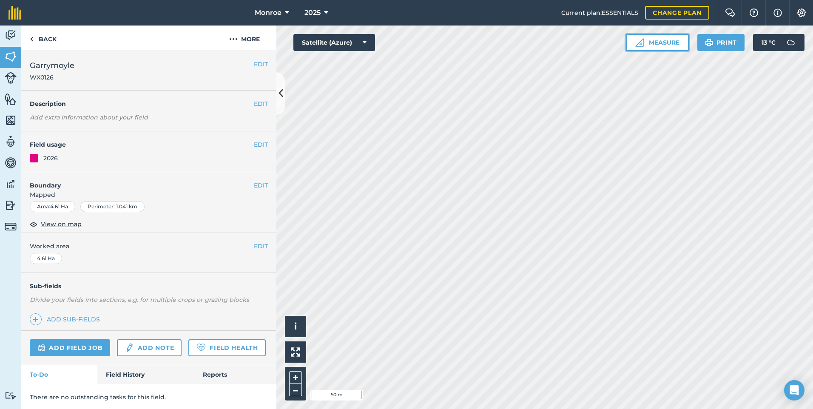
click at [650, 37] on button "Measure" at bounding box center [657, 42] width 63 height 17
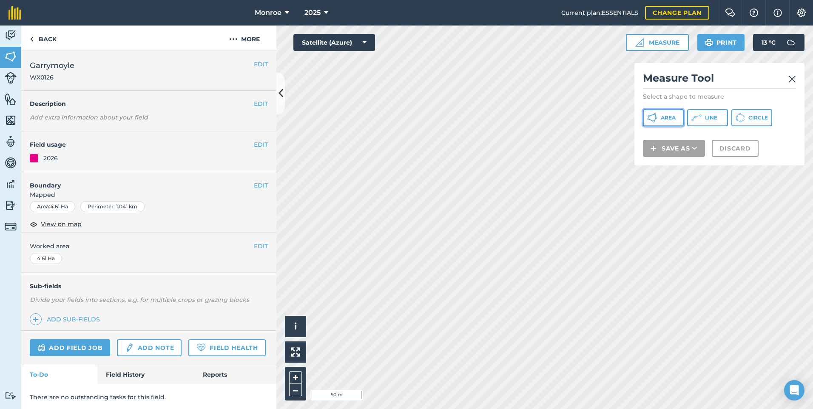
click at [668, 115] on span "Area" at bounding box center [668, 117] width 15 height 7
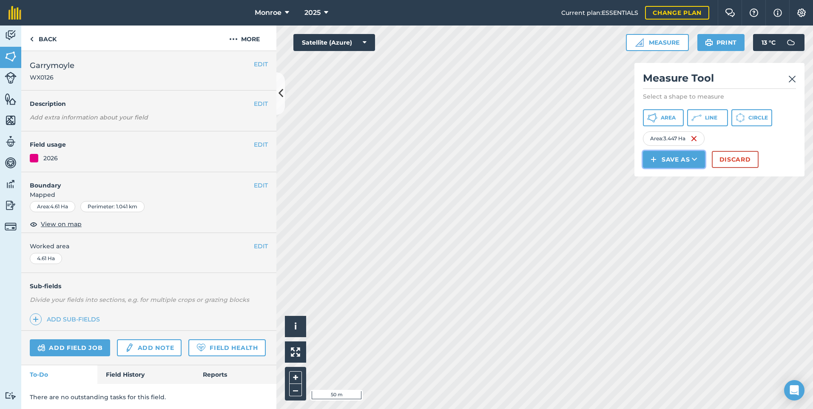
click at [673, 157] on button "Save as" at bounding box center [674, 159] width 62 height 17
click at [676, 184] on link "Field" at bounding box center [674, 178] width 60 height 19
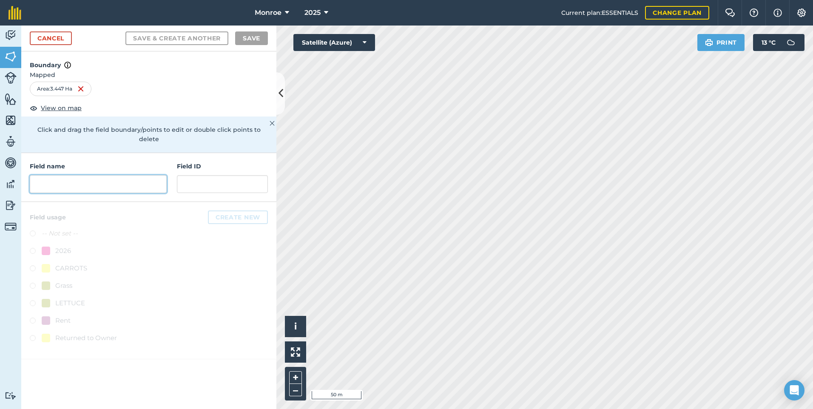
click at [147, 176] on input "text" at bounding box center [98, 184] width 137 height 18
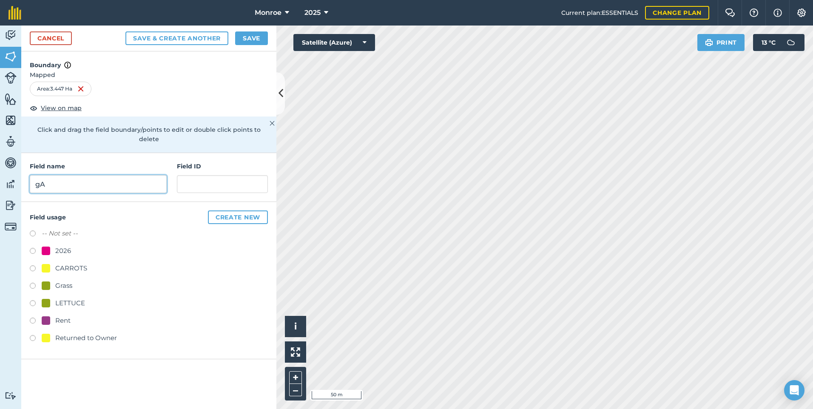
type input "g"
type input "Garrymoyle"
click at [186, 177] on input "text" at bounding box center [222, 184] width 91 height 18
type input "w"
type input "WX0226"
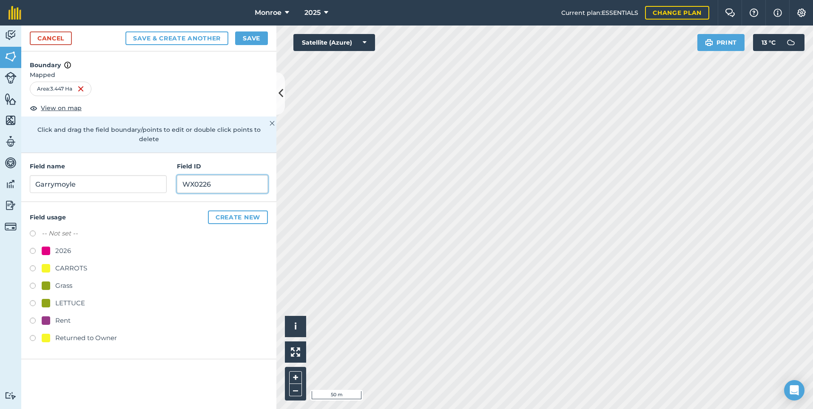
click at [125, 31] on button "Save & Create Another" at bounding box center [176, 38] width 103 height 14
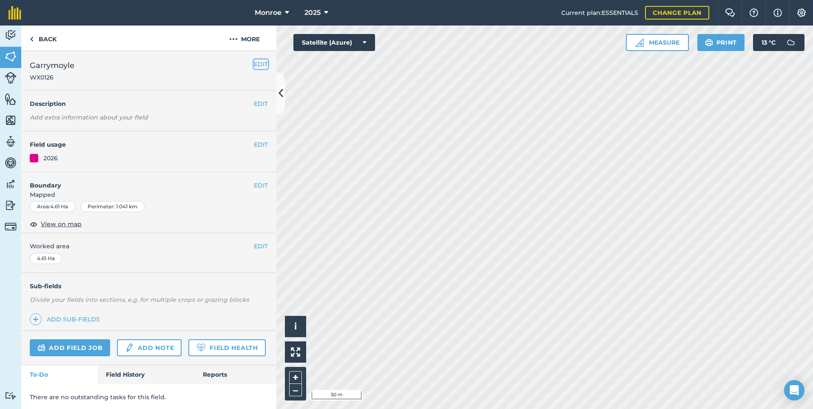
click at [254, 60] on button "EDIT" at bounding box center [261, 64] width 14 height 9
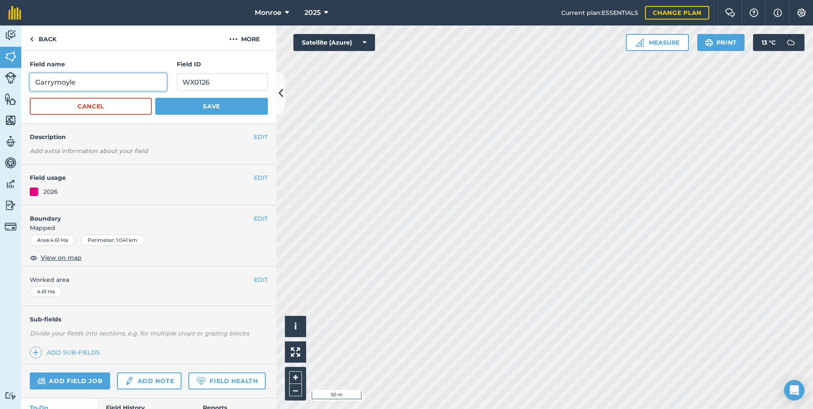
click at [103, 87] on input "Garrymoyle" at bounding box center [98, 82] width 137 height 18
type input "Garrymoyle 1"
click at [170, 106] on button "Save" at bounding box center [211, 106] width 113 height 17
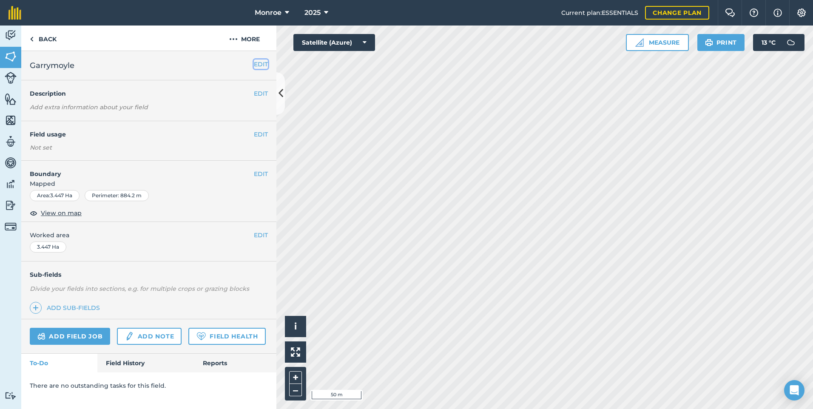
click at [259, 67] on button "EDIT" at bounding box center [261, 64] width 14 height 9
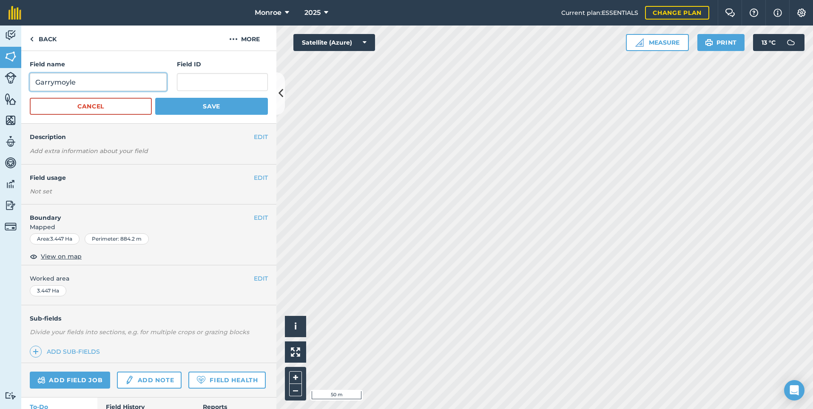
click at [154, 82] on input "Garrymoyle" at bounding box center [98, 82] width 137 height 18
type input "Garrymoyle 2"
click at [208, 91] on input "text" at bounding box center [222, 82] width 91 height 18
type input "w"
type input "WX0226"
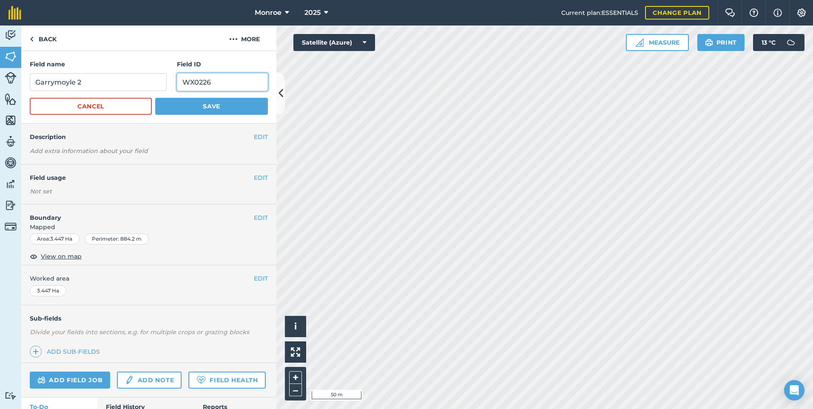
click at [155, 98] on button "Save" at bounding box center [211, 106] width 113 height 17
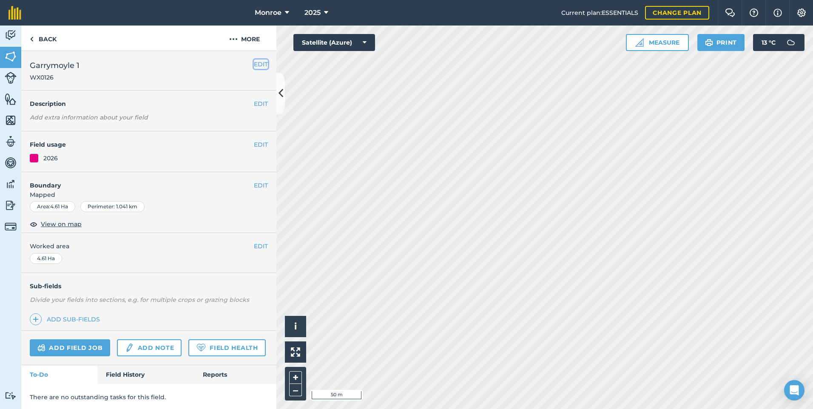
click at [258, 64] on button "EDIT" at bounding box center [261, 64] width 14 height 9
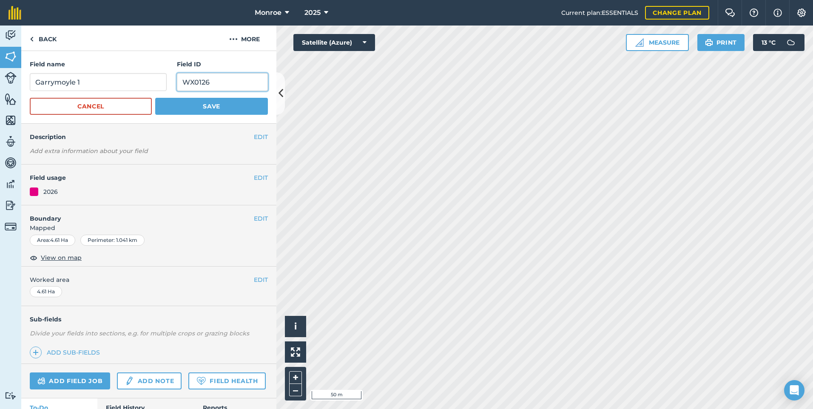
click at [224, 83] on input "WX0126" at bounding box center [222, 82] width 91 height 18
type input "WX0126"
click at [228, 103] on button "Save" at bounding box center [211, 106] width 113 height 17
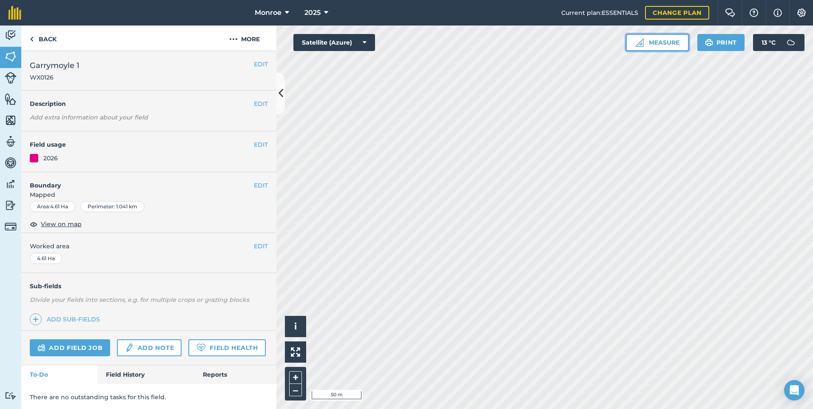
drag, startPoint x: 658, startPoint y: 43, endPoint x: 657, endPoint y: 49, distance: 5.6
click at [658, 43] on button "Measure" at bounding box center [657, 42] width 63 height 17
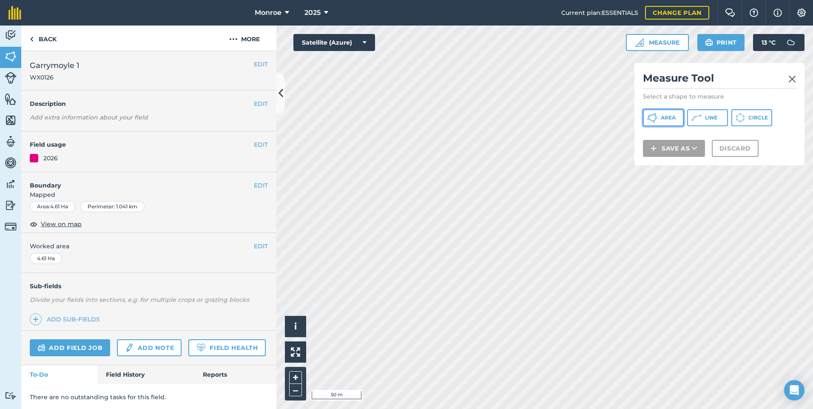
click at [649, 114] on icon at bounding box center [652, 118] width 10 height 10
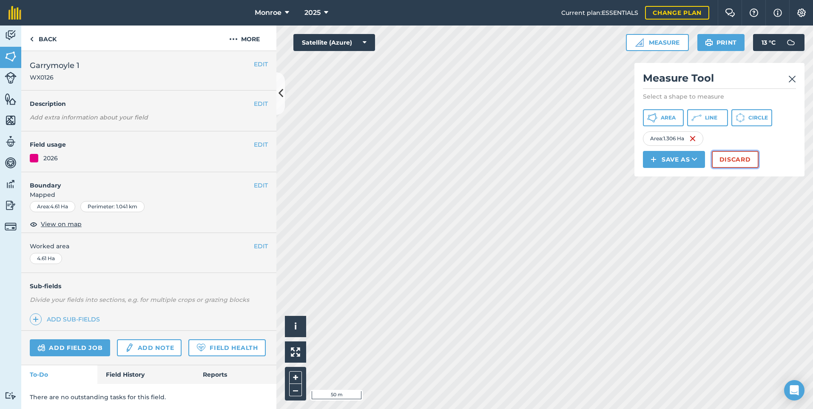
click at [727, 158] on button "Discard" at bounding box center [735, 159] width 47 height 17
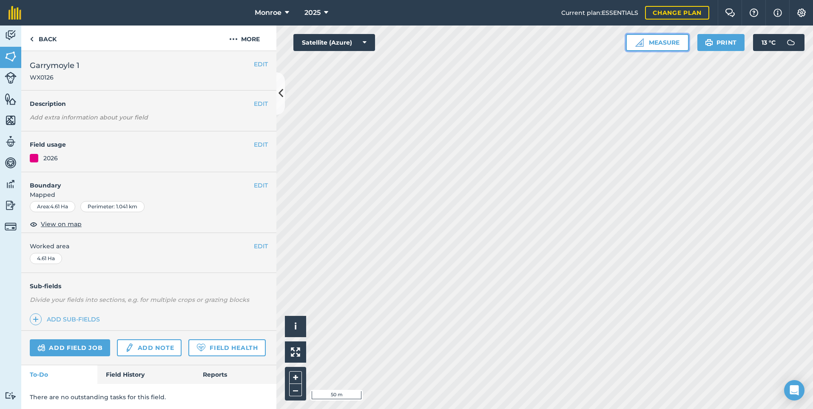
click at [642, 51] on button "Measure" at bounding box center [657, 42] width 63 height 17
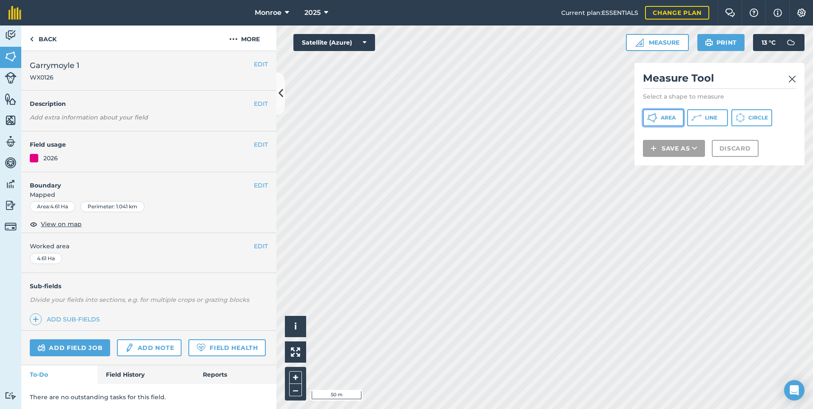
click at [673, 120] on span "Area" at bounding box center [668, 117] width 15 height 7
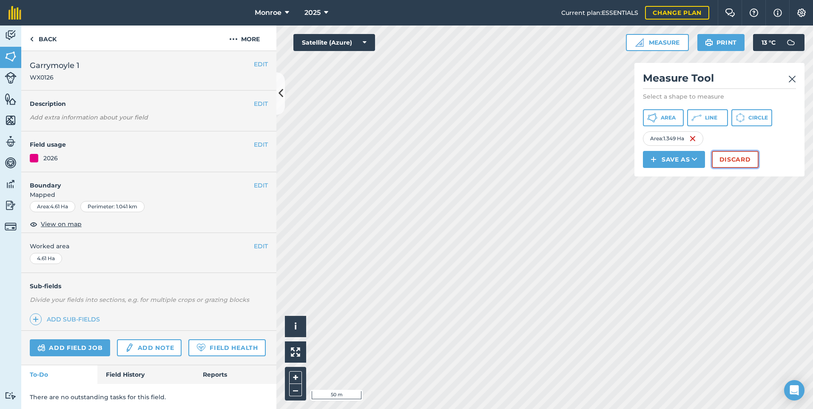
click at [734, 162] on button "Discard" at bounding box center [735, 159] width 47 height 17
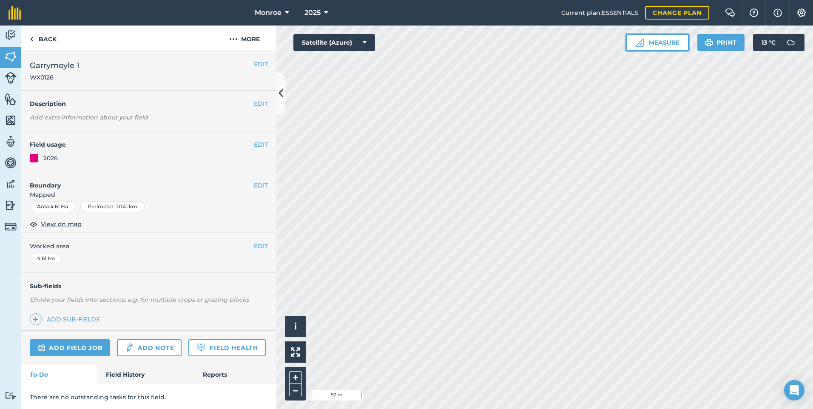
click at [642, 41] on img at bounding box center [640, 42] width 9 height 9
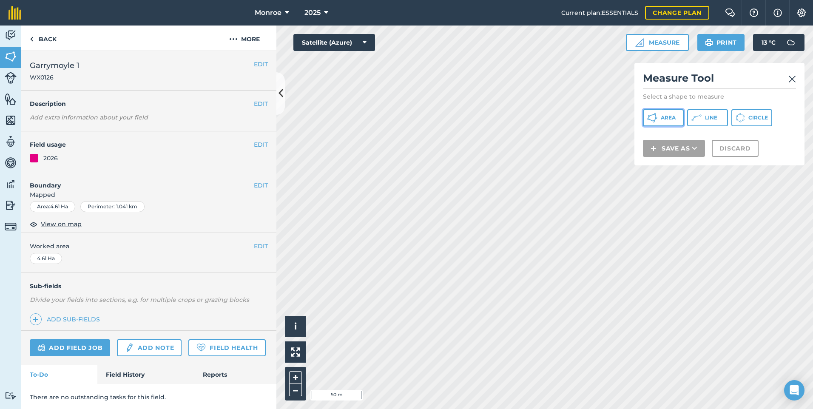
click at [664, 120] on span "Area" at bounding box center [668, 117] width 15 height 7
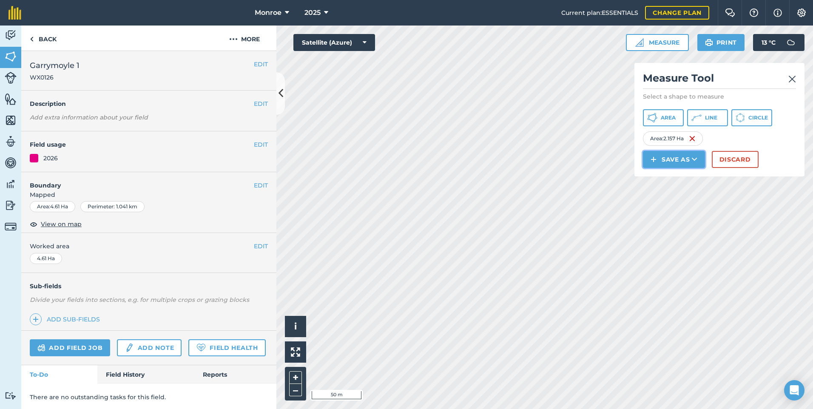
click at [684, 157] on button "Save as" at bounding box center [674, 159] width 62 height 17
click at [696, 182] on link "Field" at bounding box center [674, 178] width 60 height 19
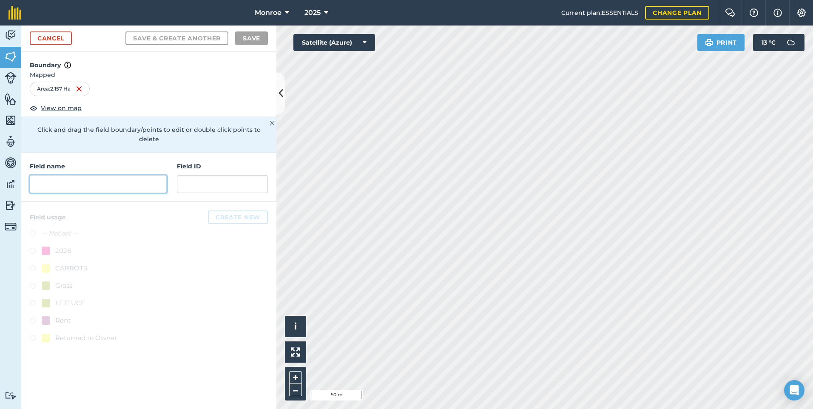
click at [115, 175] on input "text" at bounding box center [98, 184] width 137 height 18
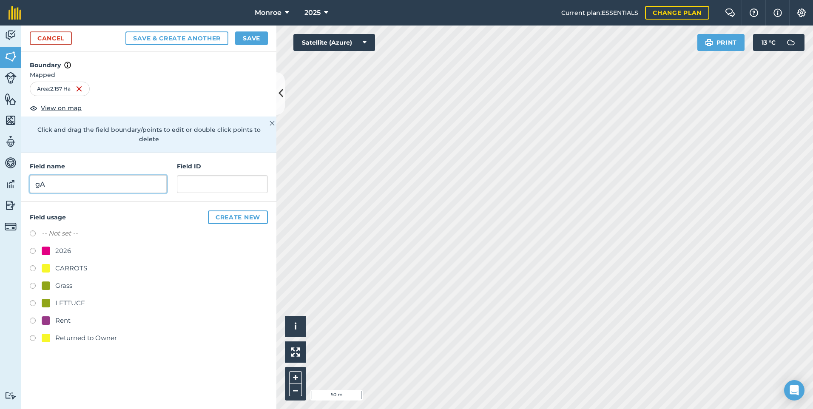
type input "g"
type input "Garrymoyle 3"
click at [223, 177] on input "text" at bounding box center [222, 184] width 91 height 18
type input "WX0326"
click at [254, 39] on button "Save" at bounding box center [251, 38] width 33 height 14
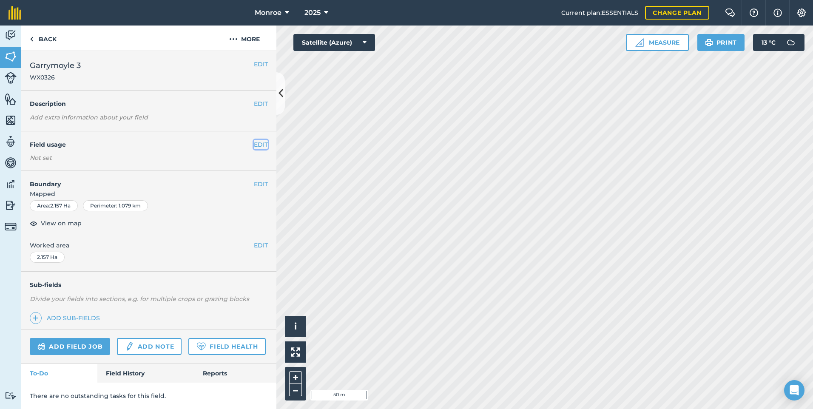
click at [254, 143] on button "EDIT" at bounding box center [261, 144] width 14 height 9
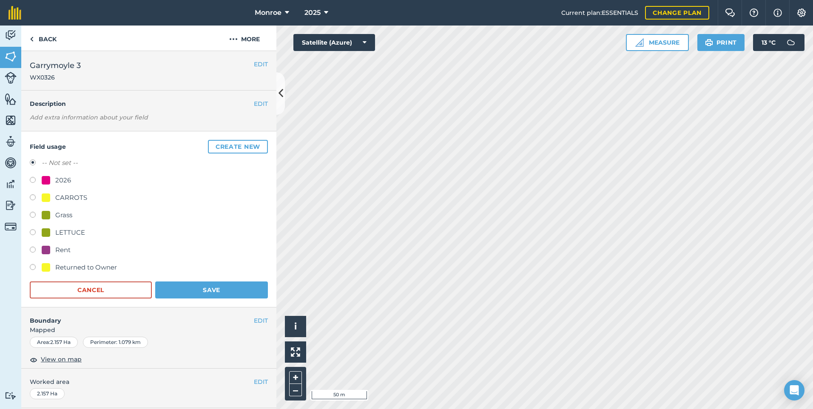
click at [28, 180] on div "Field usage Create new -- Not set -- 2026 CARROTS Grass LETTUCE Rent Returned t…" at bounding box center [148, 219] width 255 height 176
click at [31, 179] on label at bounding box center [36, 181] width 12 height 9
radio input "true"
radio input "false"
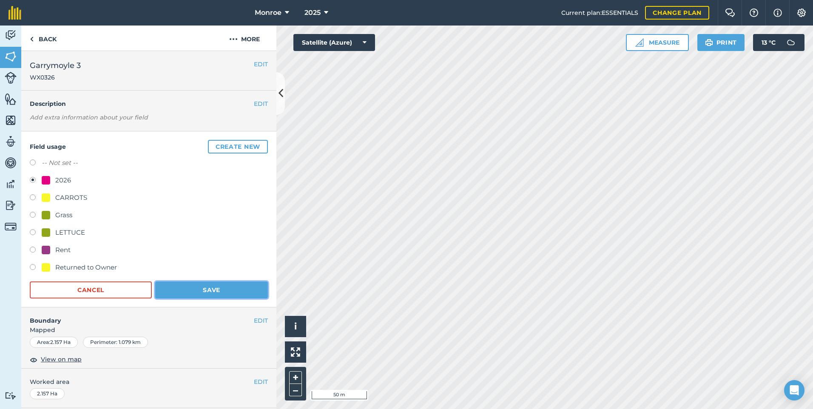
click at [187, 286] on button "Save" at bounding box center [211, 290] width 113 height 17
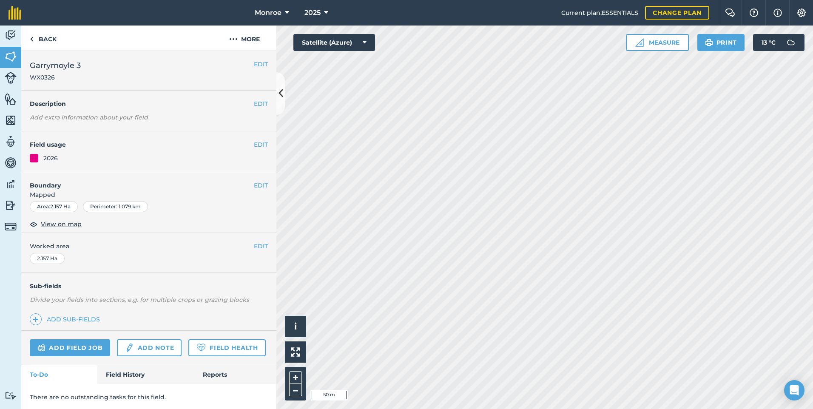
click at [266, 250] on div "EDIT Worked area 2.157 Ha" at bounding box center [148, 253] width 255 height 40
click at [258, 247] on button "EDIT" at bounding box center [261, 246] width 14 height 9
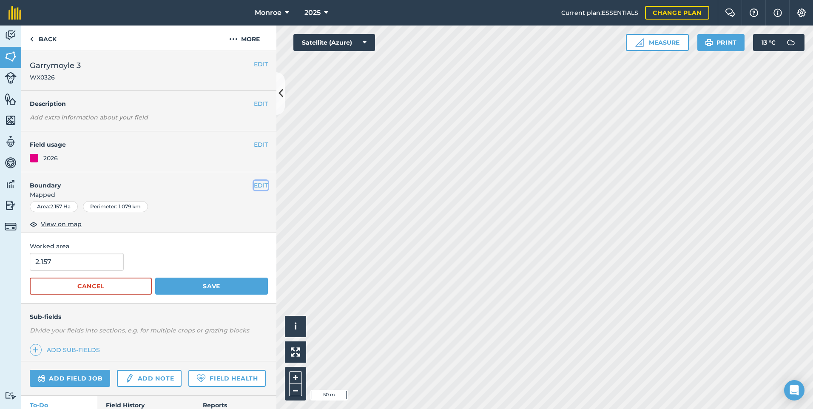
click at [254, 185] on button "EDIT" at bounding box center [261, 185] width 14 height 9
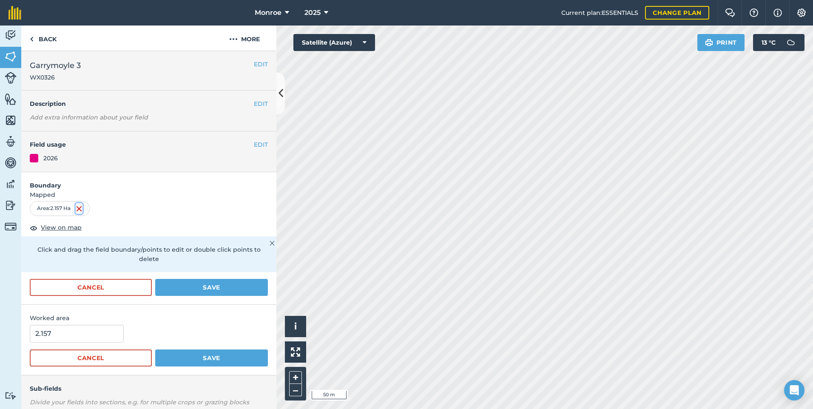
click at [80, 207] on img at bounding box center [79, 209] width 7 height 10
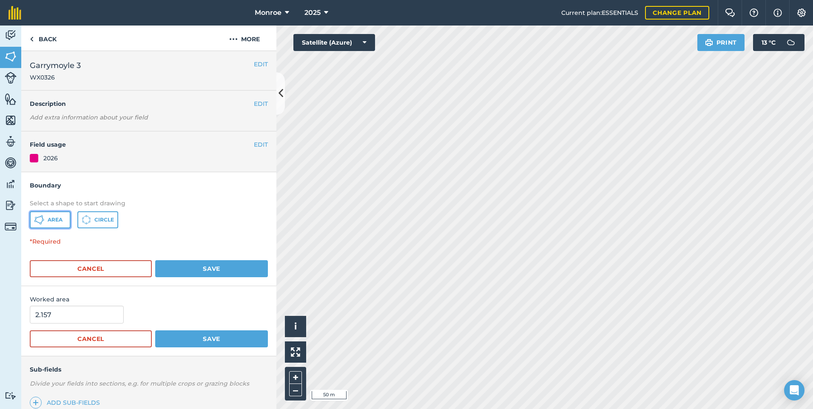
click at [60, 221] on span "Area" at bounding box center [55, 220] width 15 height 7
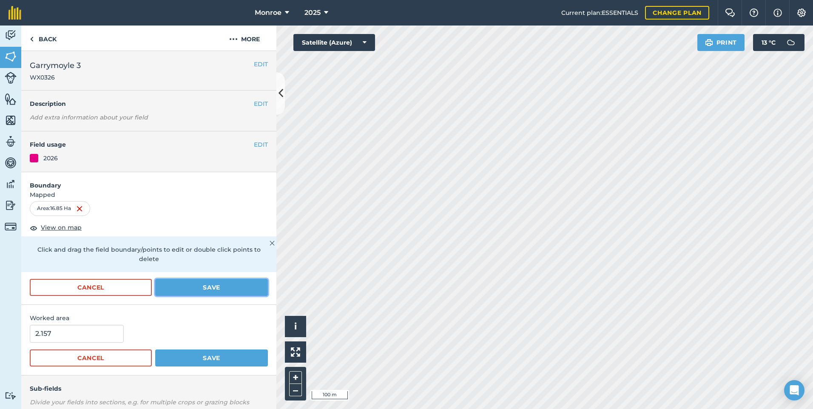
click at [197, 282] on button "Save" at bounding box center [211, 287] width 113 height 17
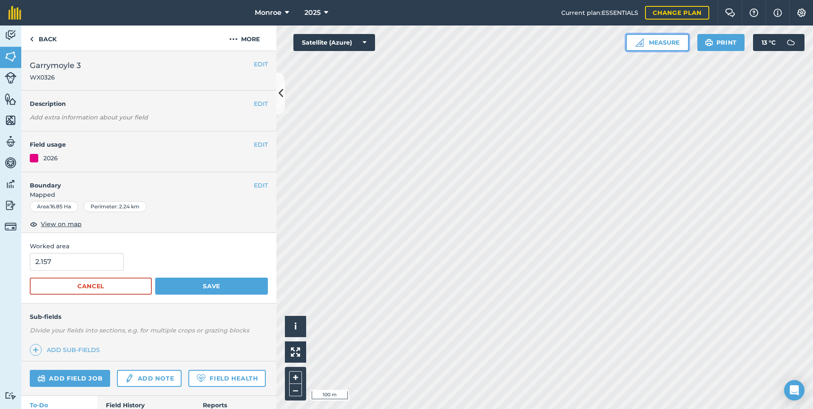
click at [656, 46] on button "Measure" at bounding box center [657, 42] width 63 height 17
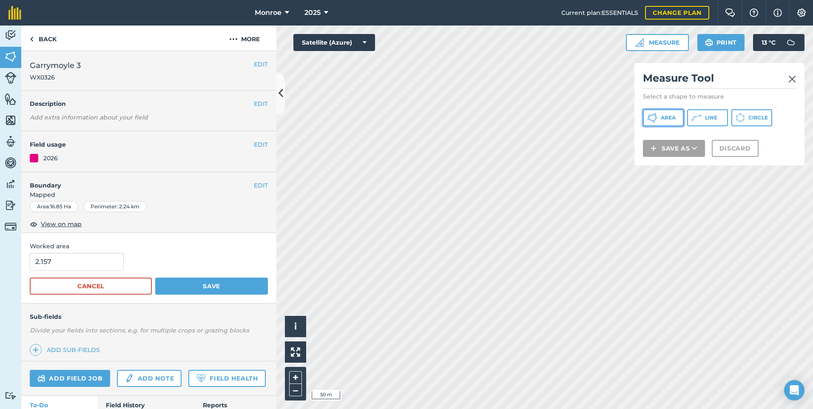
click at [661, 114] on button "Area" at bounding box center [663, 117] width 41 height 17
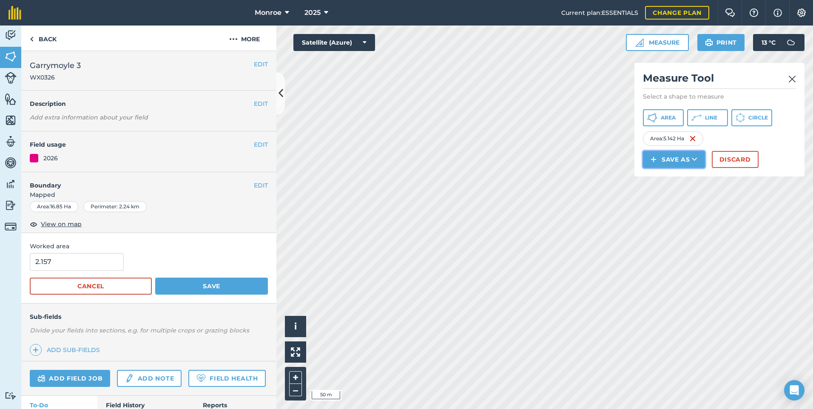
click at [683, 163] on button "Save as" at bounding box center [674, 159] width 62 height 17
click at [685, 179] on link "Field" at bounding box center [674, 178] width 60 height 19
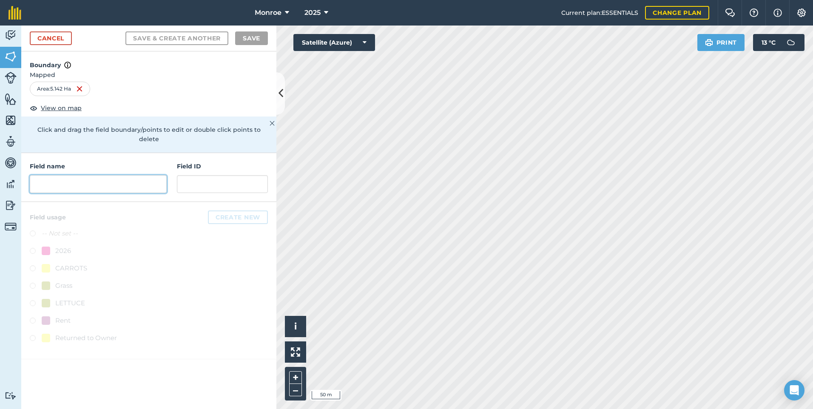
click at [154, 178] on input "text" at bounding box center [98, 184] width 137 height 18
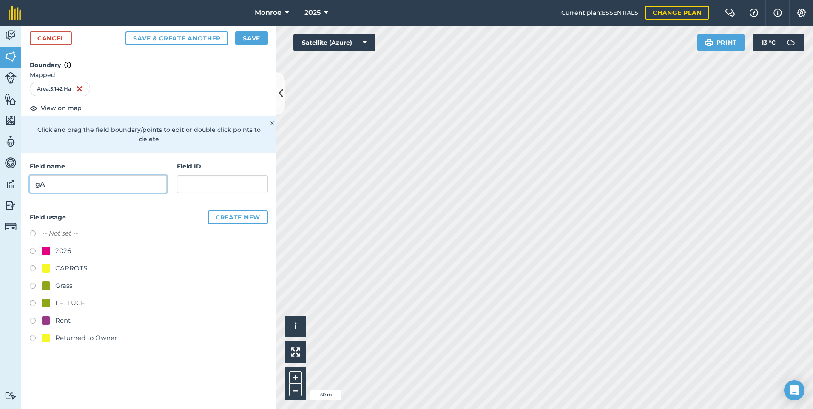
type input "g"
type input "Garrymoyle 3"
click at [231, 175] on input "text" at bounding box center [222, 184] width 91 height 18
type input "WX0326"
click at [125, 31] on button "Save & Create Another" at bounding box center [176, 38] width 103 height 14
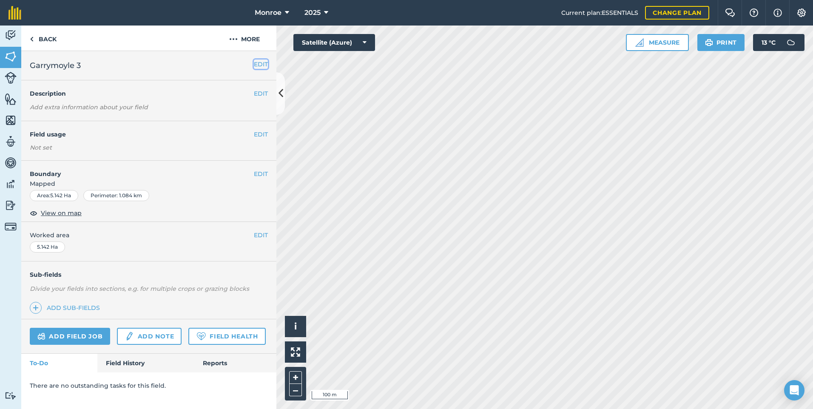
click at [262, 64] on button "EDIT" at bounding box center [261, 64] width 14 height 9
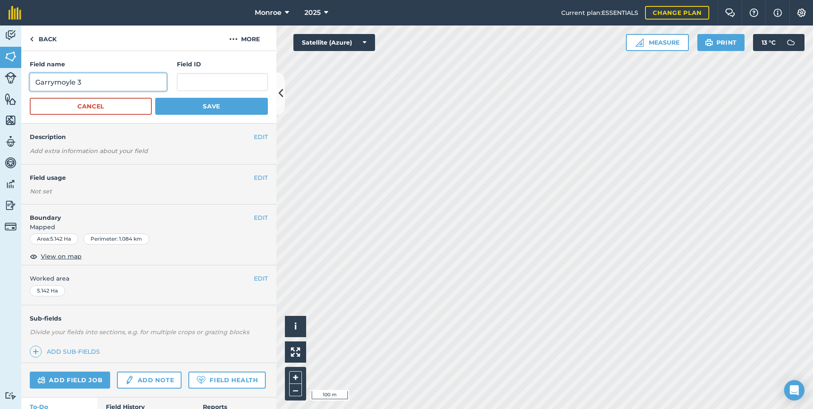
click at [116, 83] on input "Garrymoyle 3" at bounding box center [98, 82] width 137 height 18
type input "Garrymoyle 4"
click at [243, 85] on input "text" at bounding box center [222, 82] width 91 height 18
type input "WX 0426"
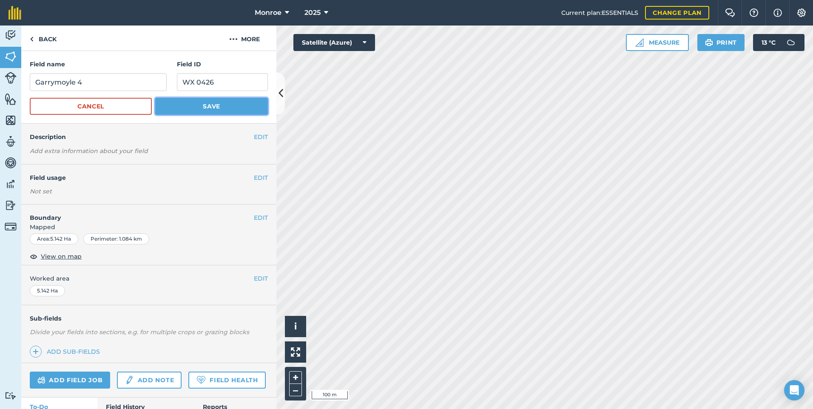
click at [182, 104] on button "Save" at bounding box center [211, 106] width 113 height 17
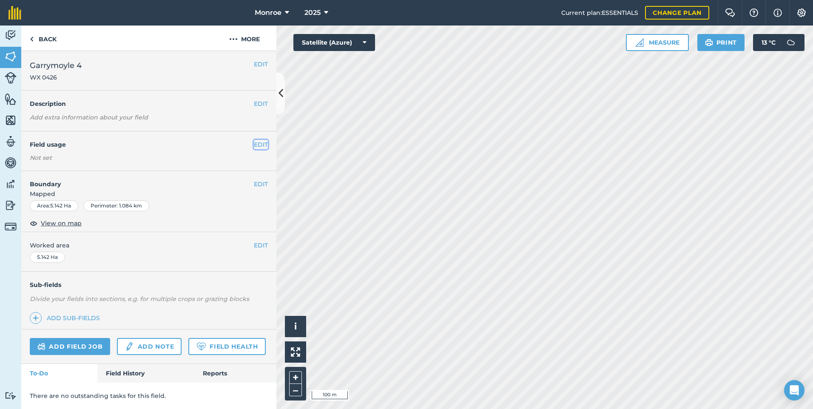
click at [257, 147] on button "EDIT" at bounding box center [261, 144] width 14 height 9
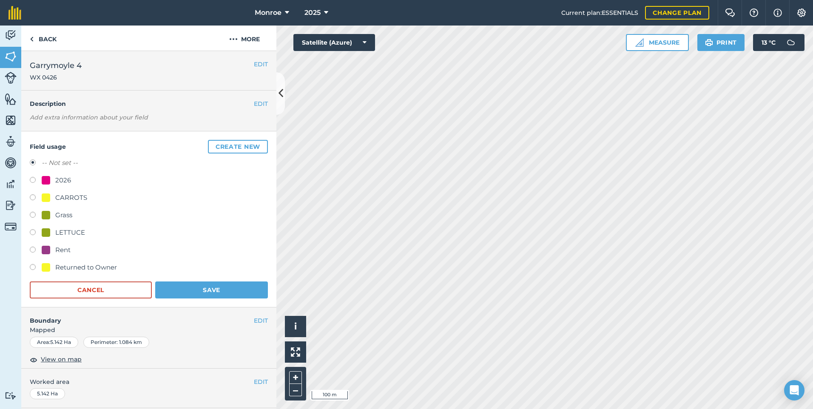
click at [31, 180] on label at bounding box center [36, 181] width 12 height 9
radio input "true"
radio input "false"
click at [236, 294] on button "Save" at bounding box center [211, 290] width 113 height 17
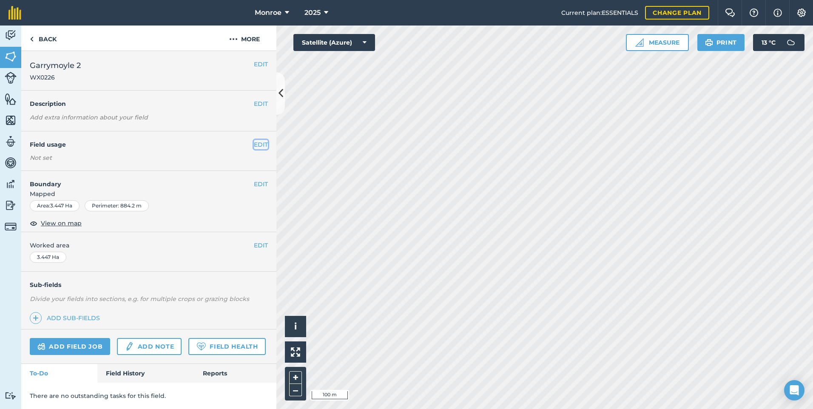
click at [254, 145] on button "EDIT" at bounding box center [261, 144] width 14 height 9
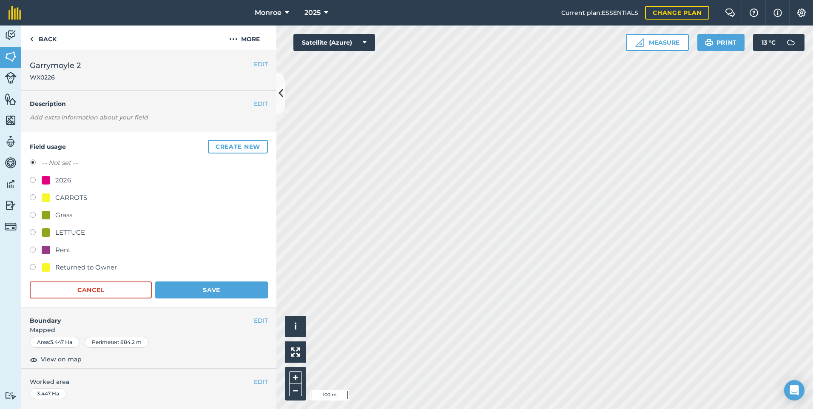
drag, startPoint x: 28, startPoint y: 181, endPoint x: 32, endPoint y: 182, distance: 4.3
click at [29, 181] on div "Field usage Create new -- Not set -- 2026 CARROTS Grass LETTUCE Rent Returned t…" at bounding box center [148, 219] width 255 height 176
click at [32, 182] on label at bounding box center [36, 181] width 12 height 9
radio input "true"
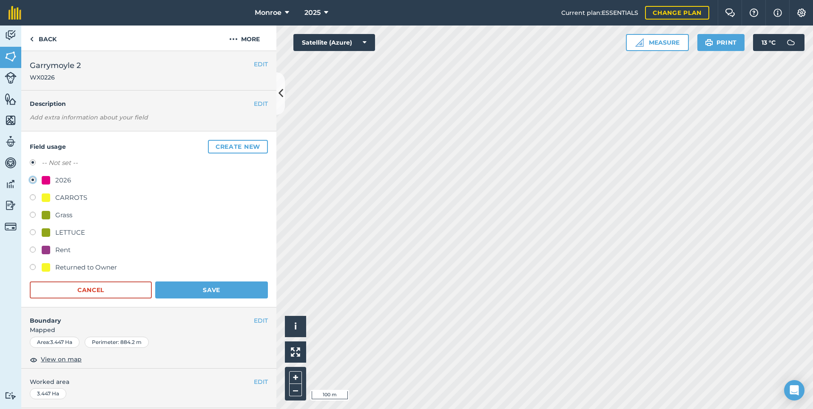
radio input "false"
click at [211, 292] on button "Save" at bounding box center [211, 290] width 113 height 17
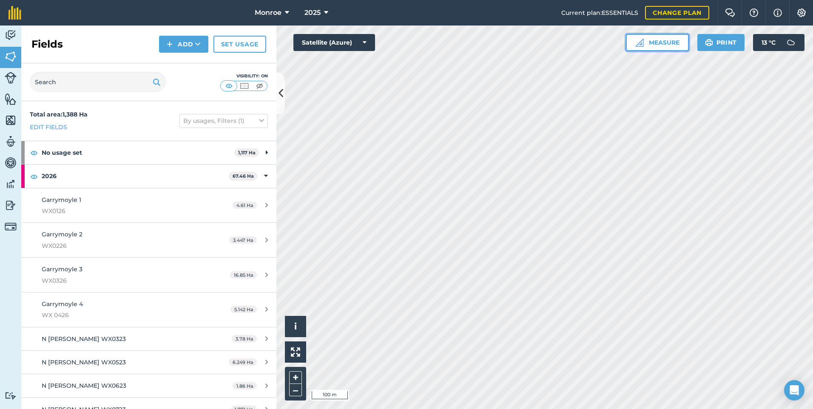
click at [664, 43] on button "Measure" at bounding box center [657, 42] width 63 height 17
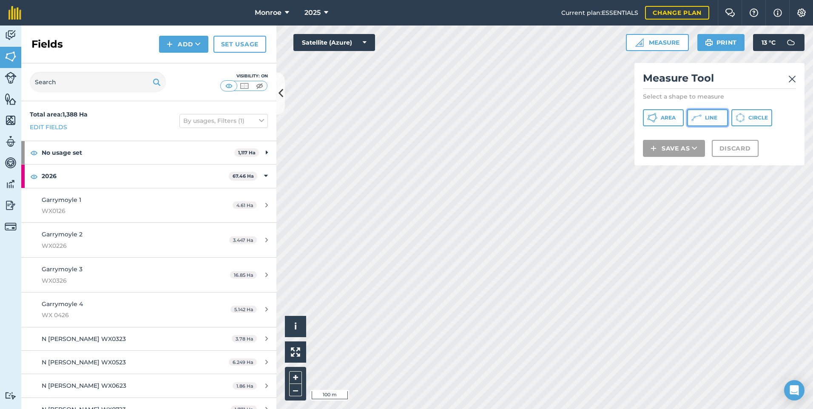
click at [700, 112] on button "Line" at bounding box center [707, 117] width 41 height 17
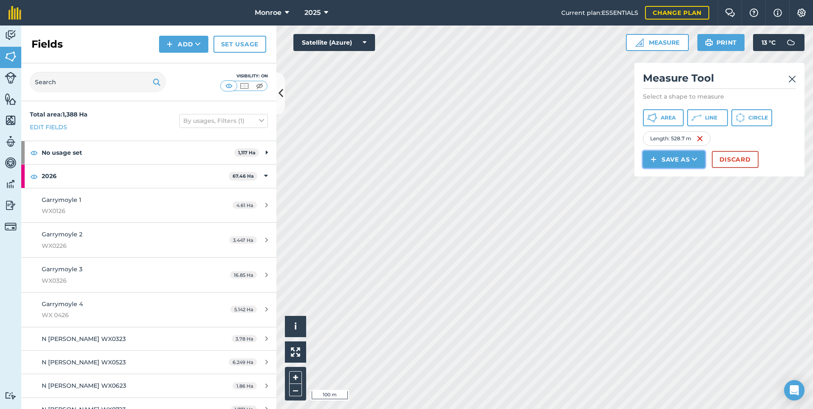
click at [696, 162] on icon at bounding box center [695, 159] width 6 height 9
click at [681, 200] on link "Feature" at bounding box center [674, 197] width 60 height 19
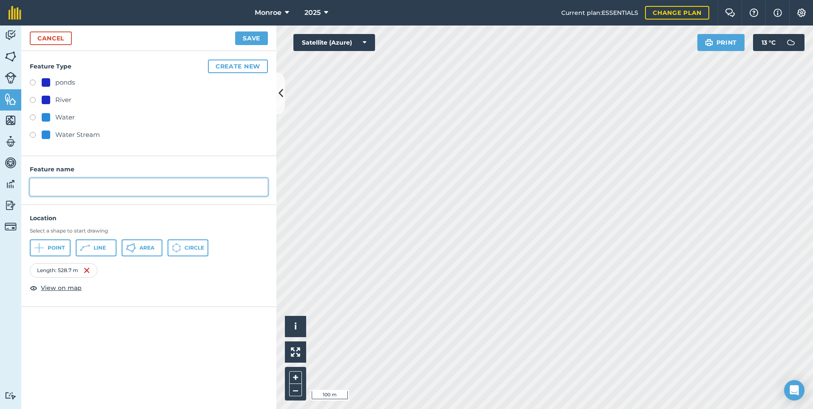
click at [116, 188] on input "text" at bounding box center [149, 187] width 238 height 18
click at [143, 191] on input "text" at bounding box center [149, 187] width 238 height 18
type input "i"
type input "Irrigation length"
click at [235, 31] on button "Save" at bounding box center [251, 38] width 33 height 14
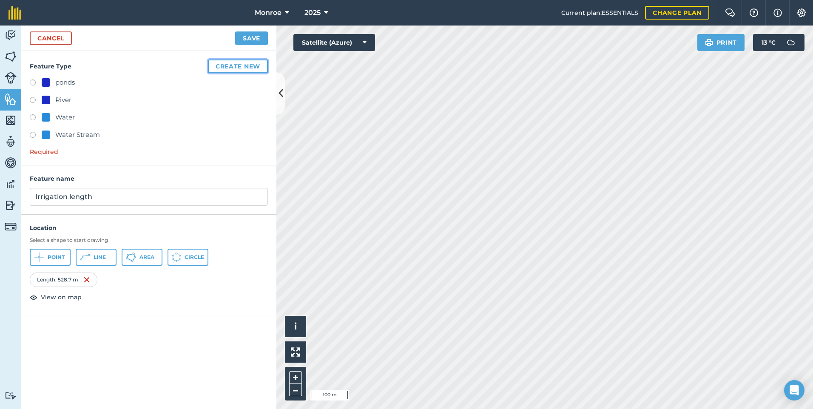
click at [229, 67] on button "Create new" at bounding box center [238, 67] width 60 height 14
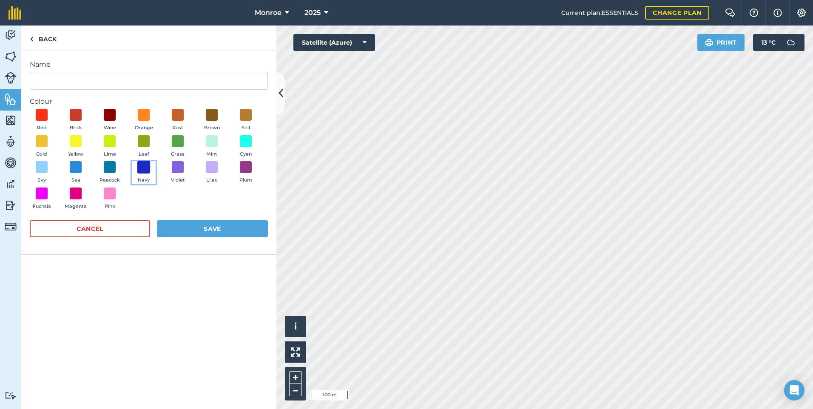
click at [144, 172] on span at bounding box center [143, 167] width 13 height 13
click at [214, 226] on button "Save" at bounding box center [212, 228] width 111 height 17
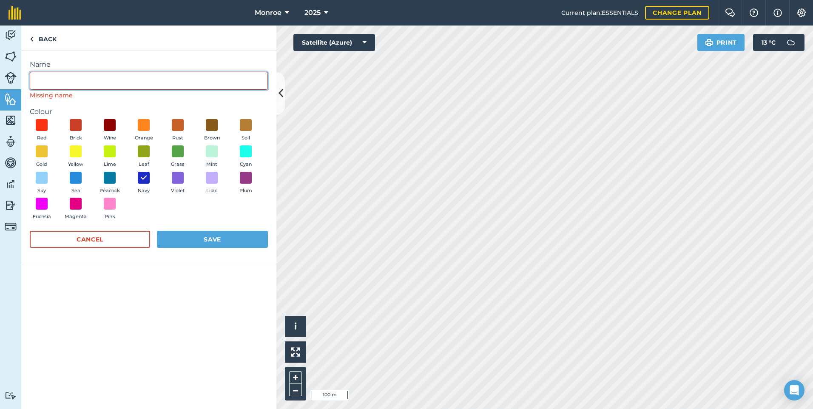
click at [171, 80] on input "Name" at bounding box center [149, 81] width 238 height 18
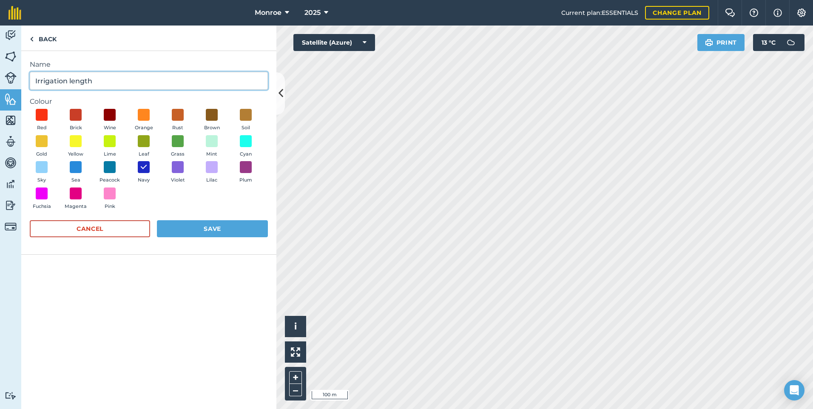
type input "Irrigation length"
click at [30, 109] on button "Red" at bounding box center [42, 120] width 24 height 23
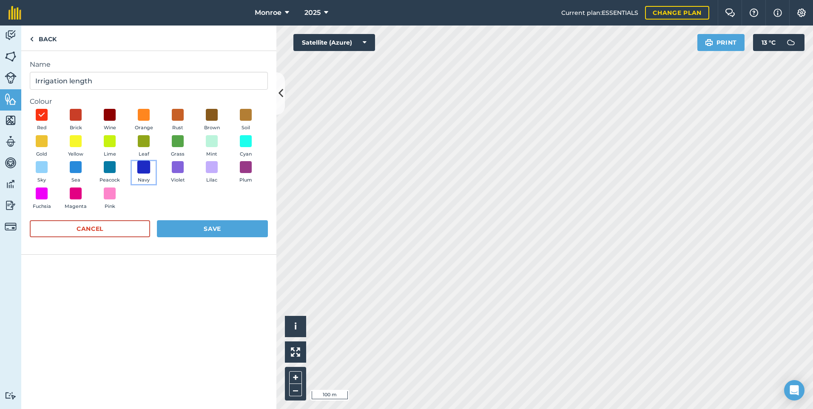
click at [149, 168] on span at bounding box center [143, 167] width 13 height 13
click at [215, 233] on button "Save" at bounding box center [212, 228] width 111 height 17
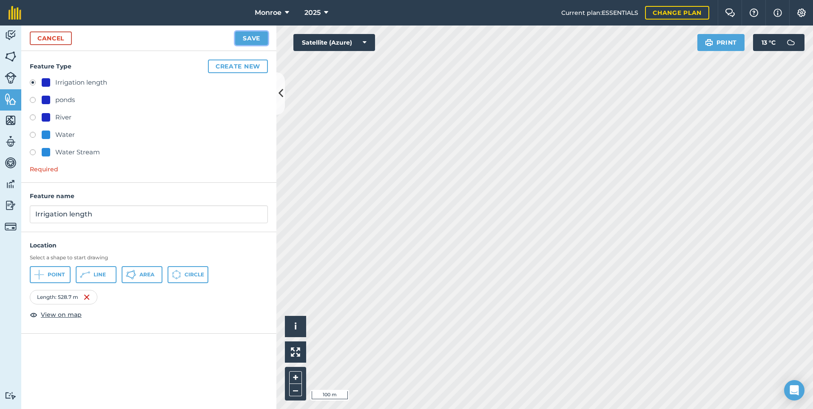
click at [257, 37] on button "Save" at bounding box center [251, 38] width 33 height 14
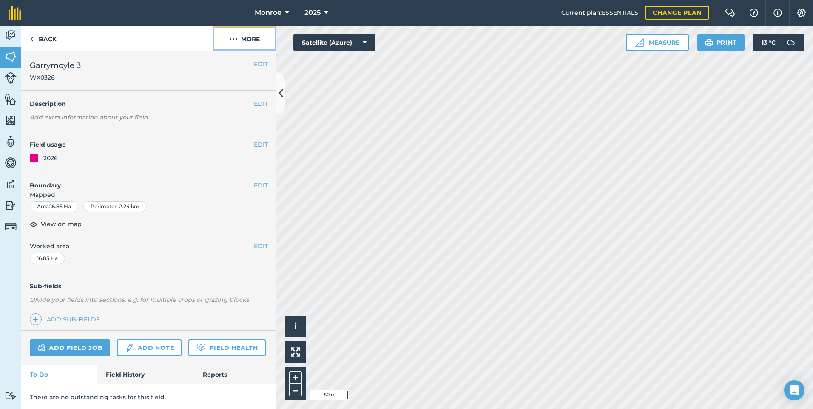
click at [249, 40] on button "More" at bounding box center [245, 38] width 64 height 25
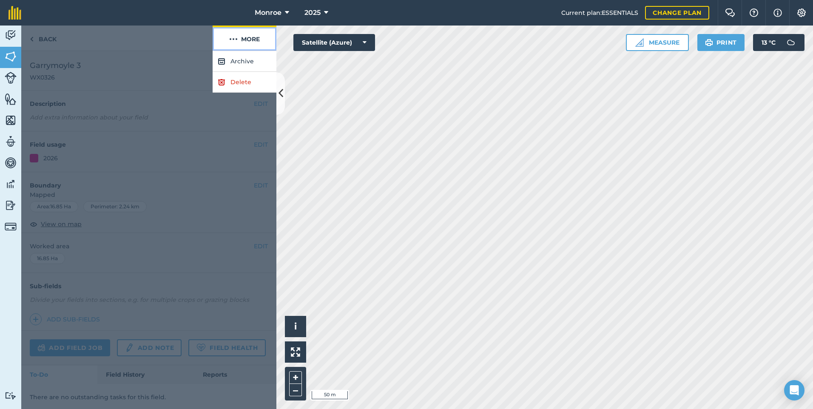
click at [249, 40] on button "More" at bounding box center [245, 38] width 64 height 25
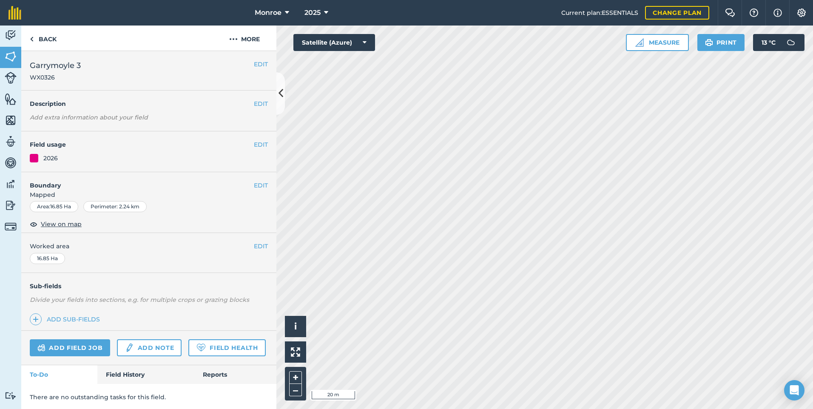
scroll to position [25, 0]
click at [150, 371] on link "Field History" at bounding box center [145, 373] width 97 height 19
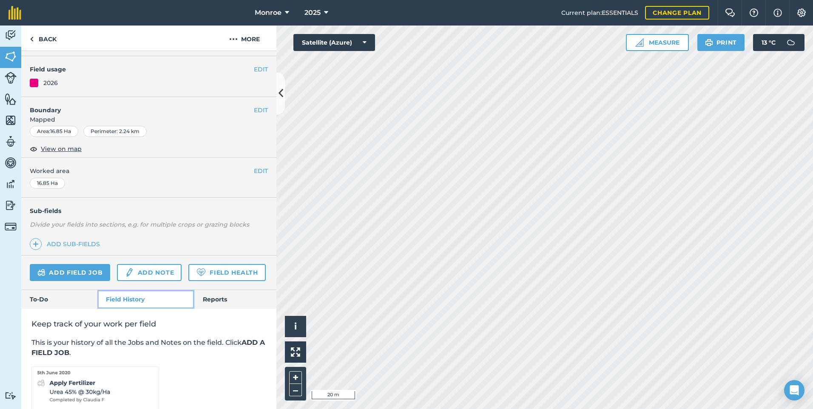
scroll to position [149, 0]
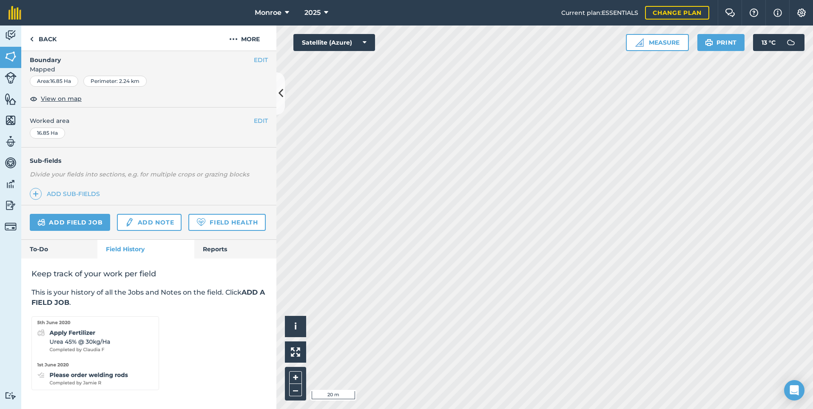
click at [237, 236] on div "Add field job Add note Field Health" at bounding box center [148, 222] width 255 height 34
click at [228, 245] on link "Reports" at bounding box center [235, 249] width 82 height 19
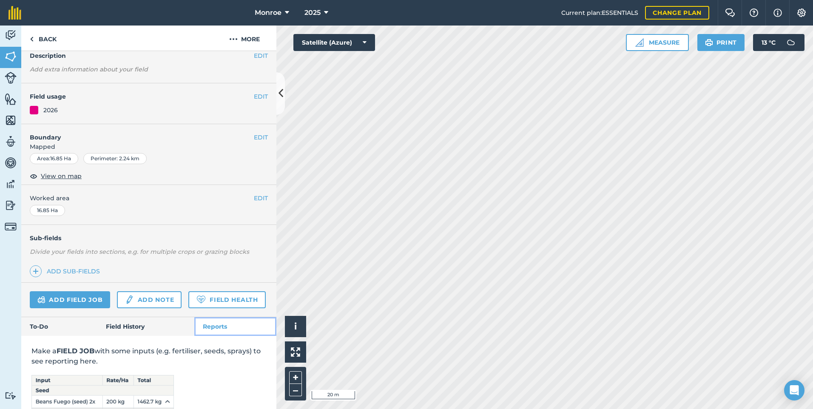
scroll to position [148, 0]
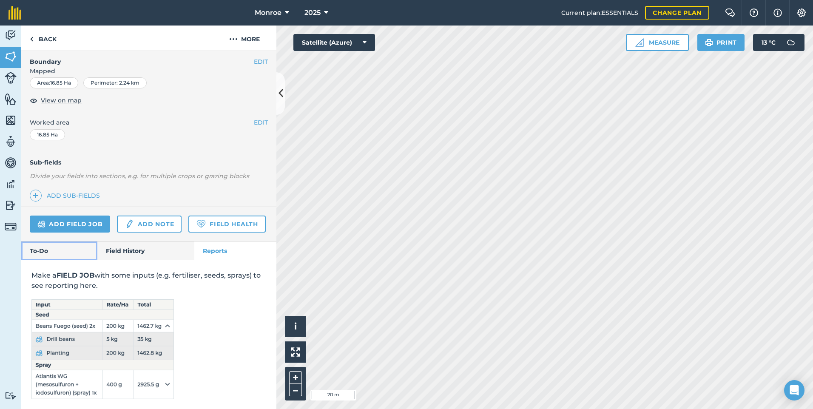
click at [53, 247] on link "To-Do" at bounding box center [59, 251] width 76 height 19
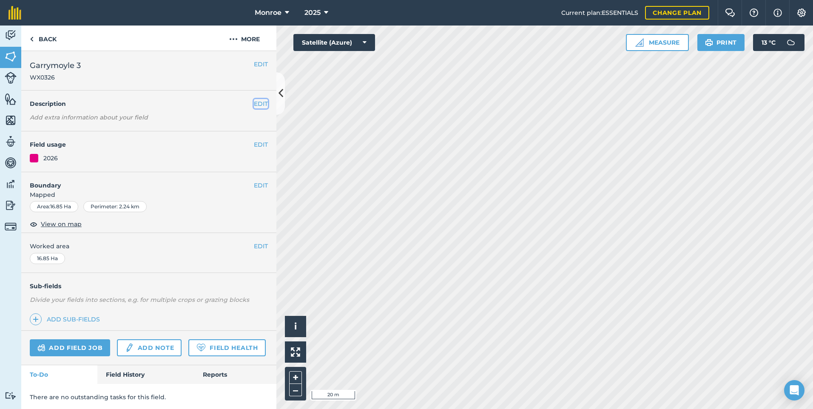
click at [254, 101] on button "EDIT" at bounding box center [261, 103] width 14 height 9
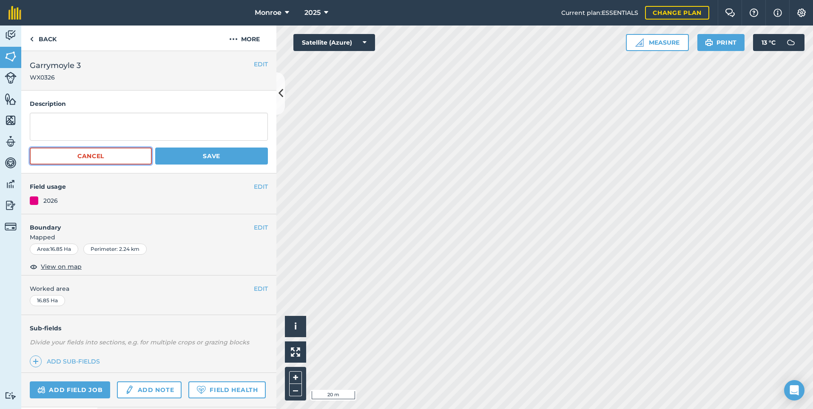
click at [106, 159] on button "Cancel" at bounding box center [91, 156] width 122 height 17
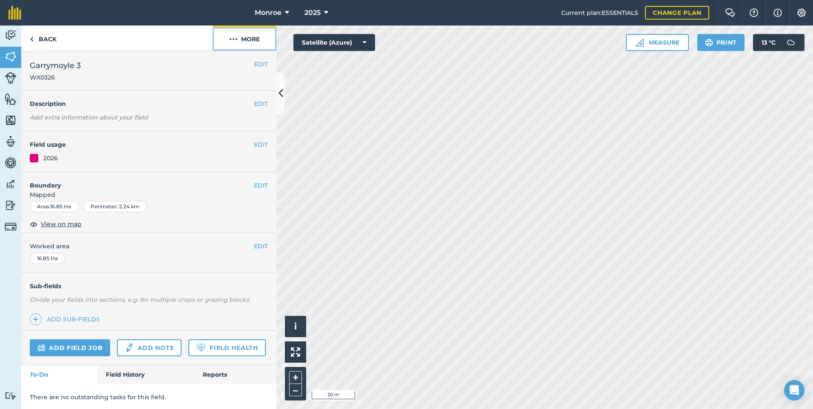
click at [235, 38] on img at bounding box center [233, 39] width 9 height 10
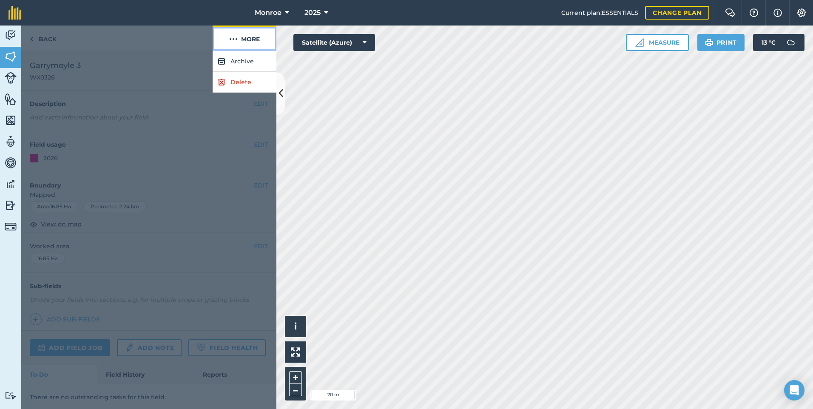
click at [235, 38] on img at bounding box center [233, 39] width 9 height 10
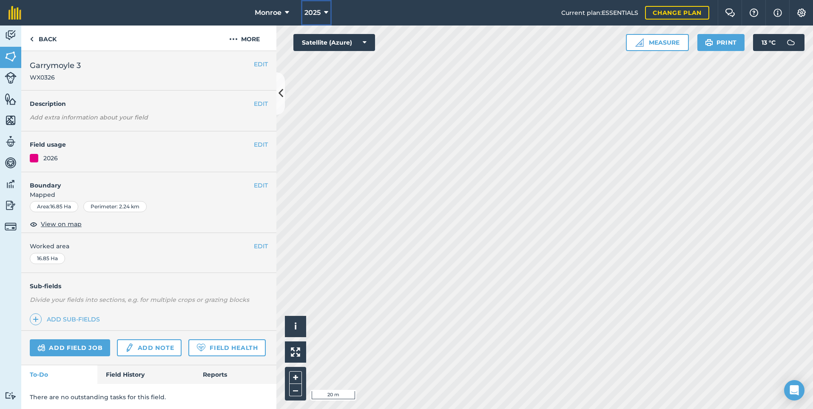
click at [316, 16] on span "2025" at bounding box center [313, 13] width 16 height 10
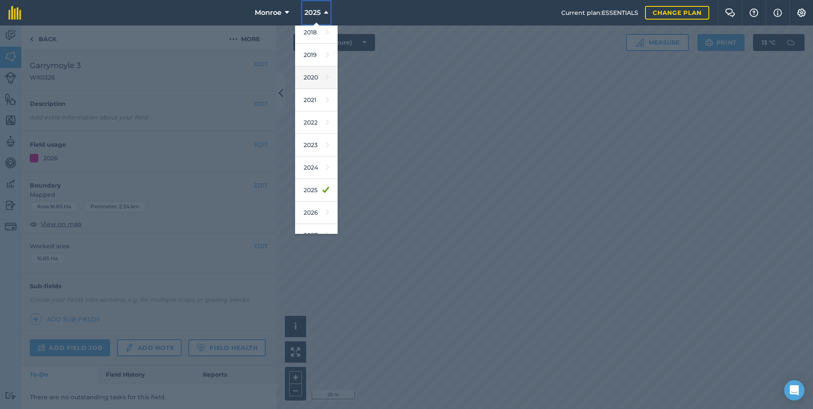
scroll to position [40, 0]
click at [156, 46] on div at bounding box center [406, 218] width 813 height 384
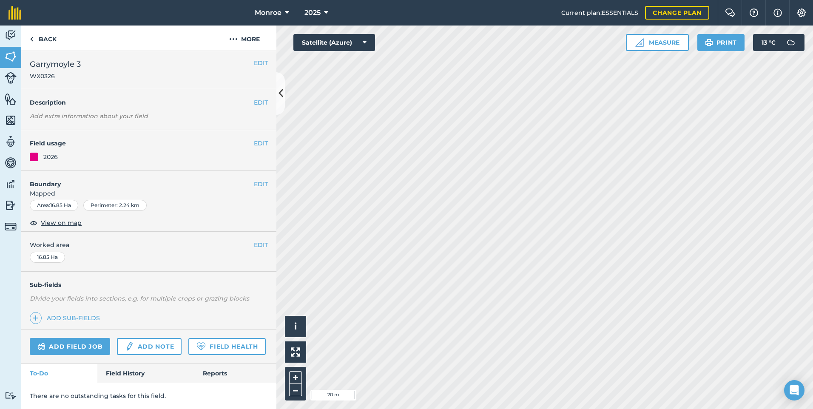
scroll to position [25, 0]
click at [813, 210] on html "Monroe 2025 Current plan : ESSENTIALS Change plan Farm Chat Help Info Settings …" at bounding box center [406, 204] width 813 height 409
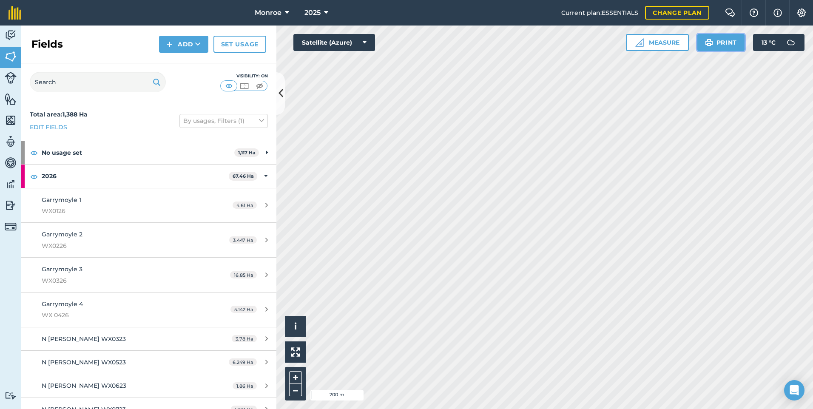
click at [726, 41] on button "Print" at bounding box center [722, 42] width 48 height 17
